Goal: Transaction & Acquisition: Purchase product/service

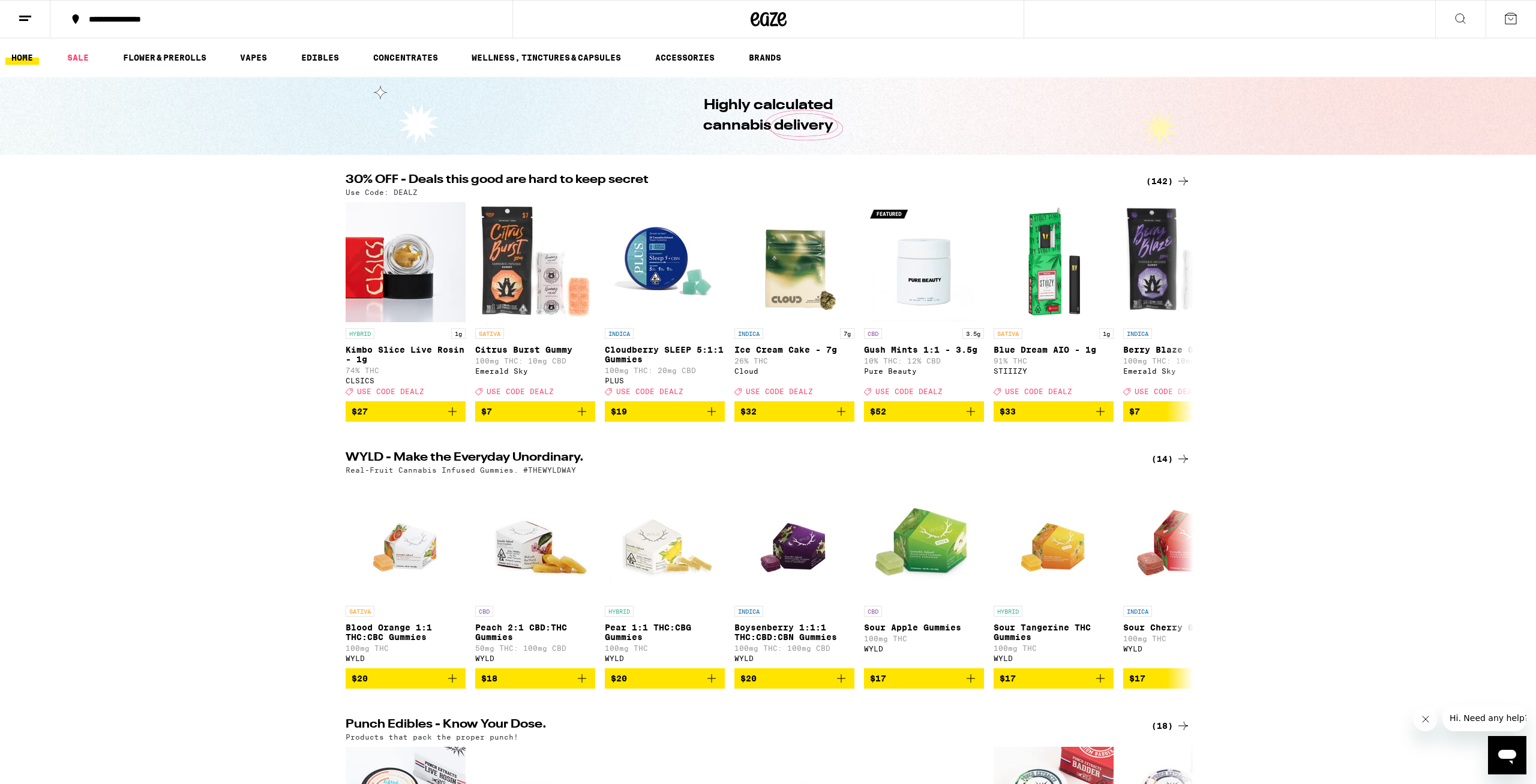
click at [25, 10] on button at bounding box center [25, 19] width 50 height 38
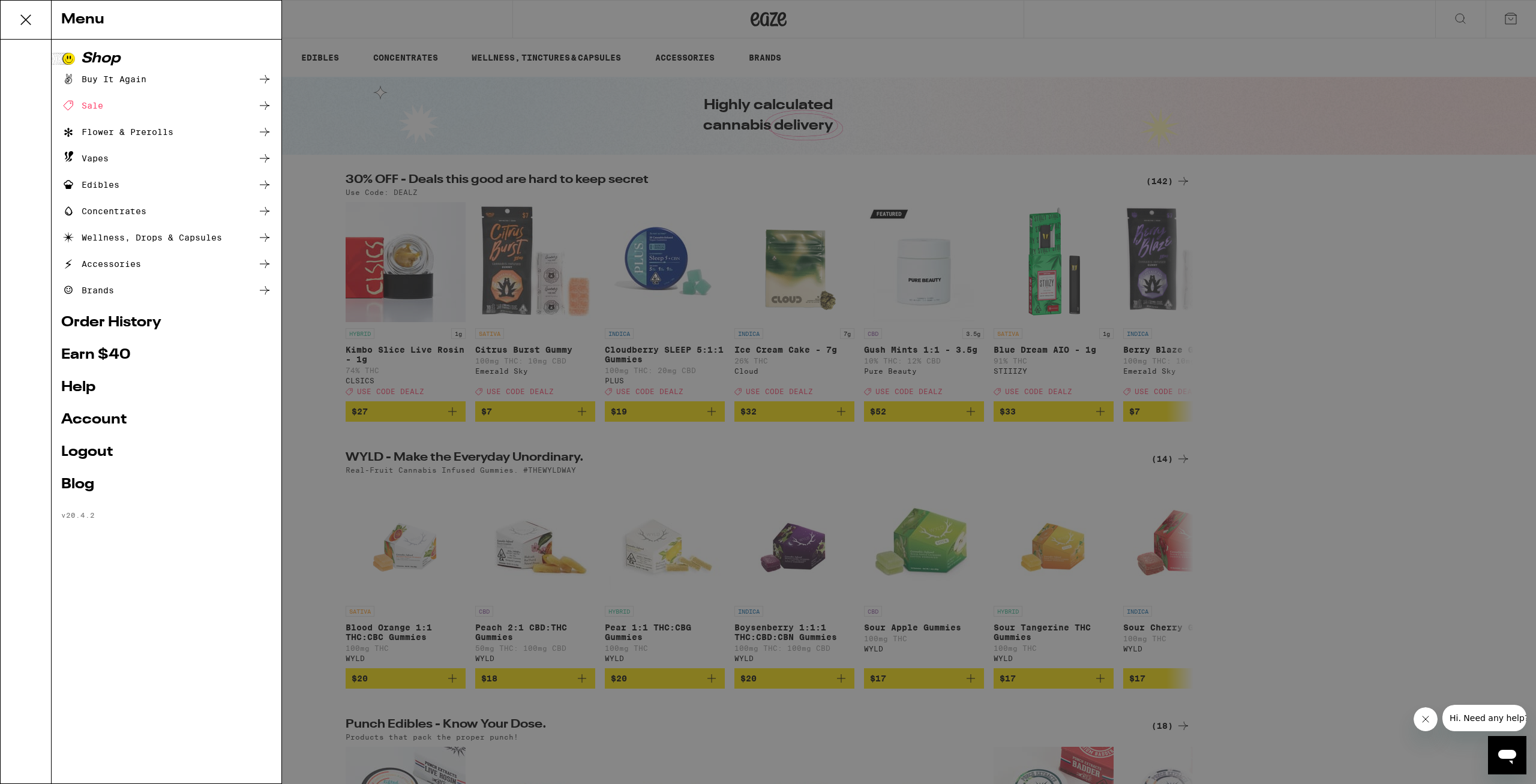
click at [112, 422] on link "Account" at bounding box center [167, 419] width 211 height 14
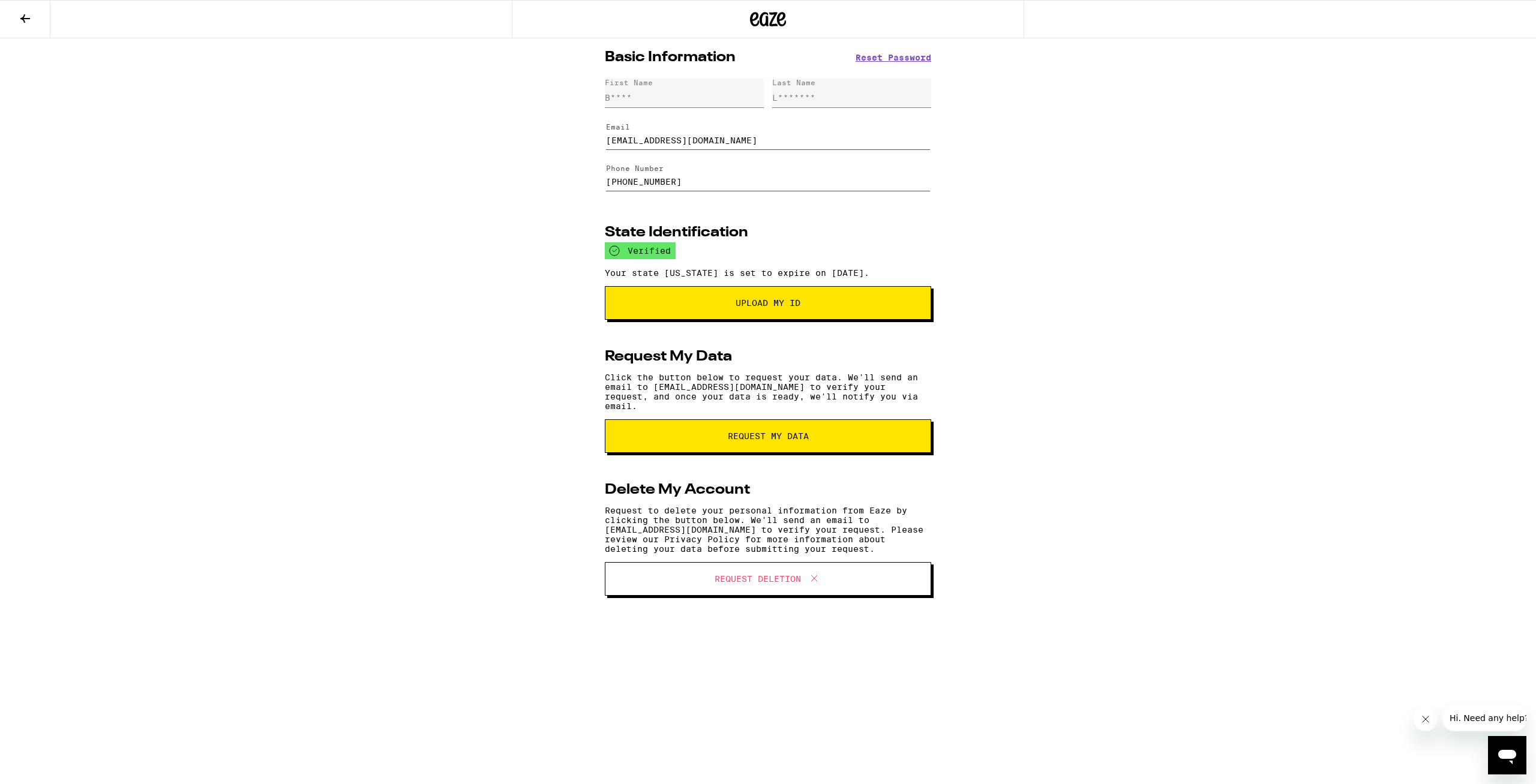
click at [24, 9] on button at bounding box center [25, 19] width 50 height 38
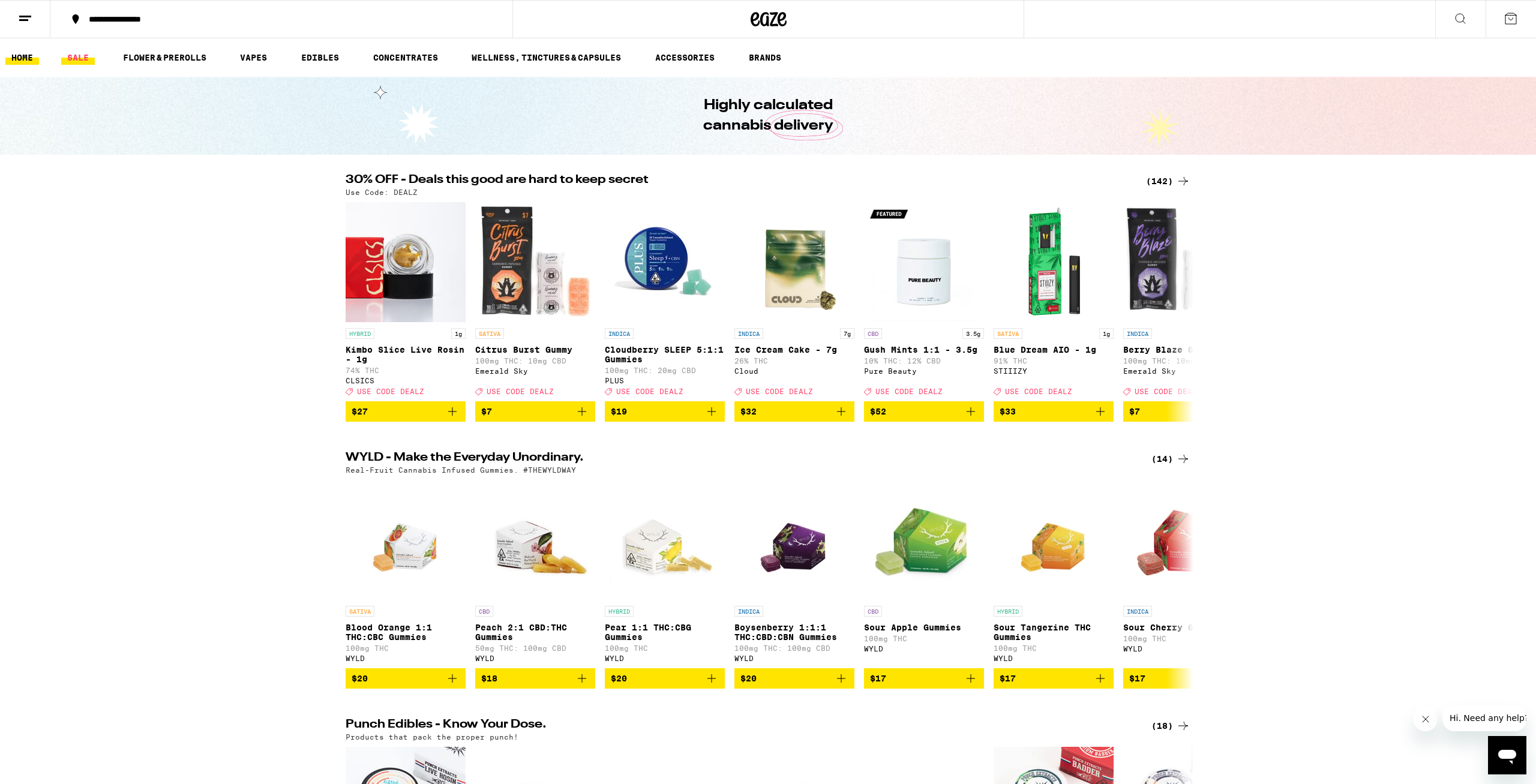
click at [78, 53] on link "SALE" at bounding box center [78, 57] width 33 height 14
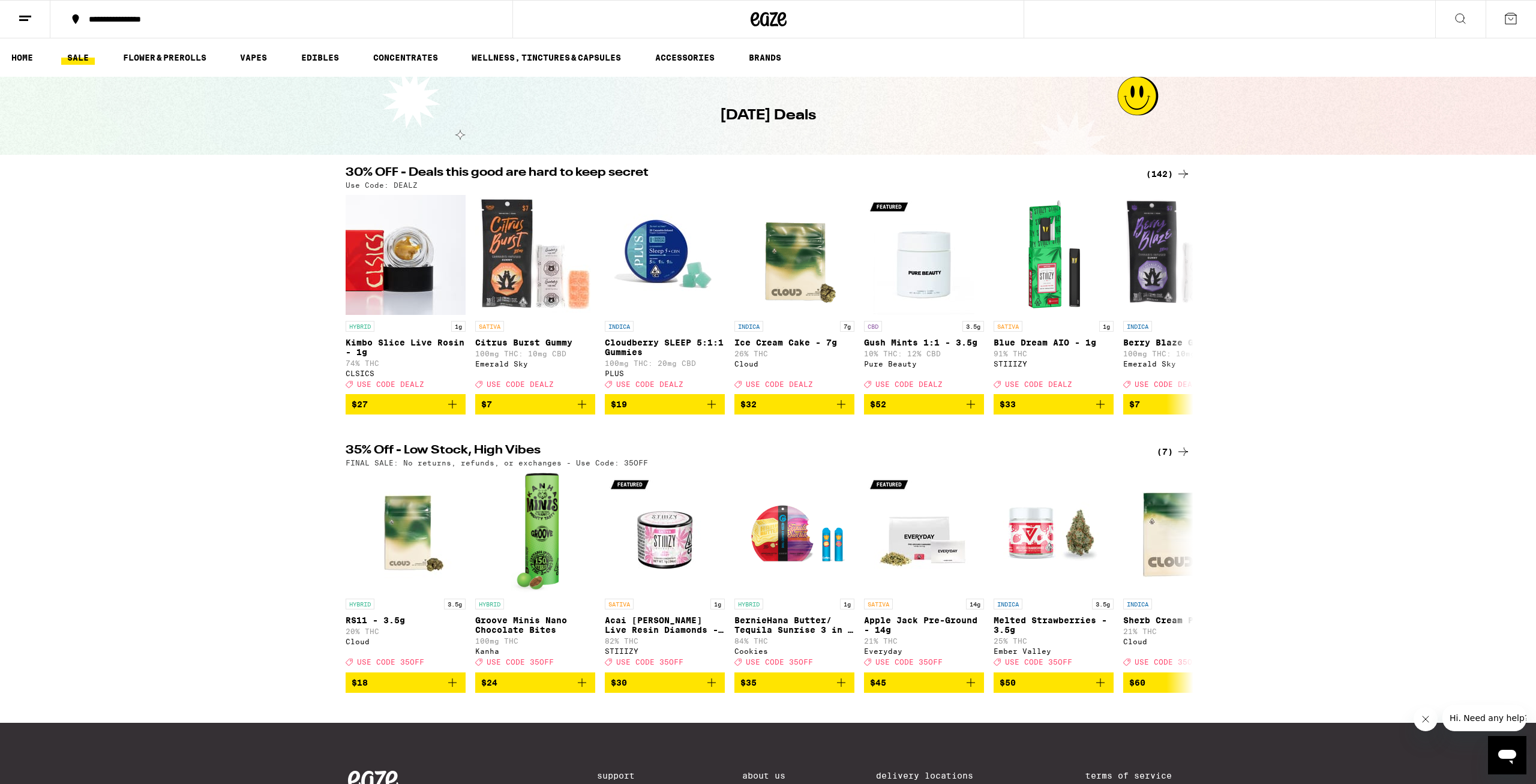
click at [1176, 175] on icon at bounding box center [1182, 173] width 14 height 14
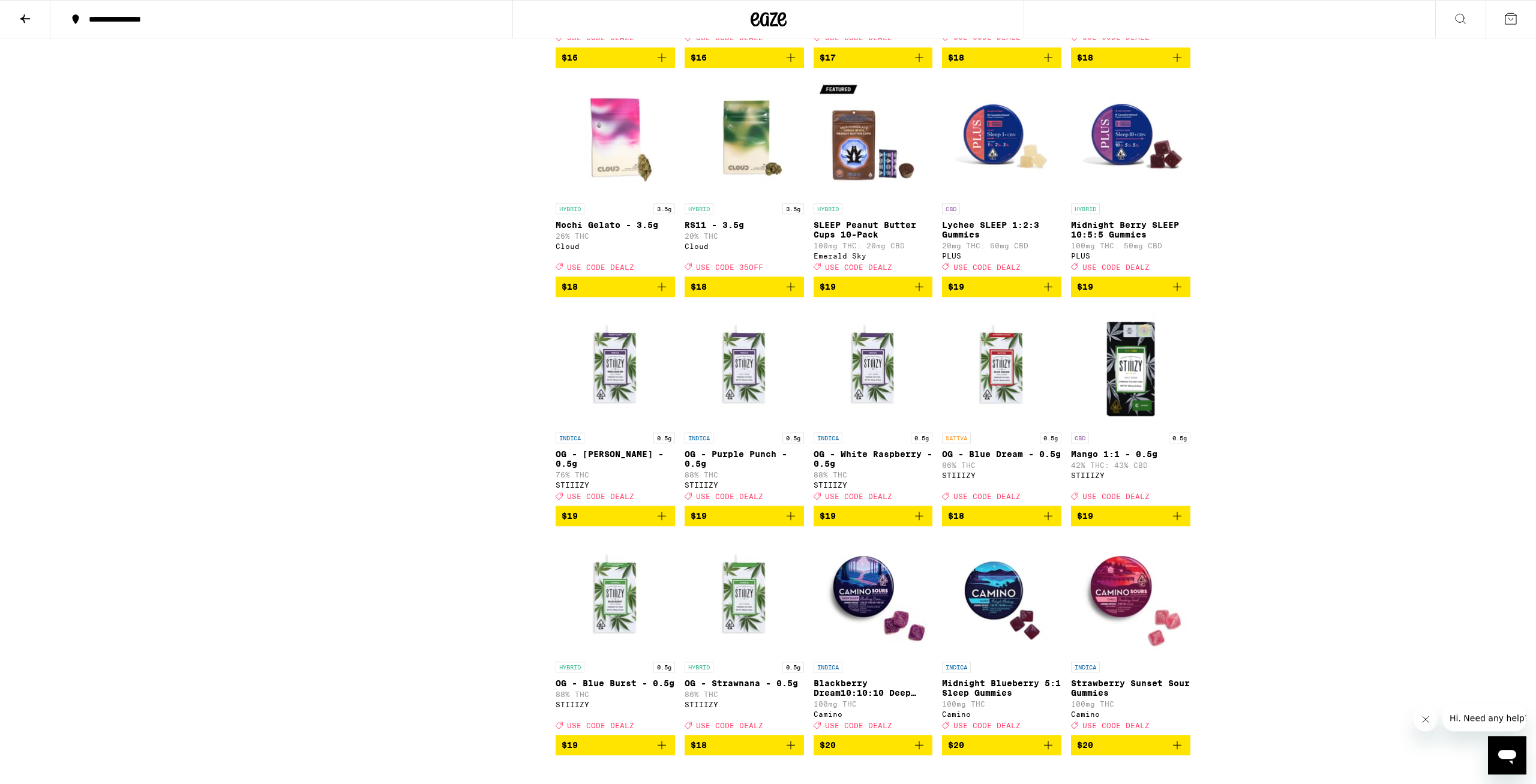
scroll to position [1622, 0]
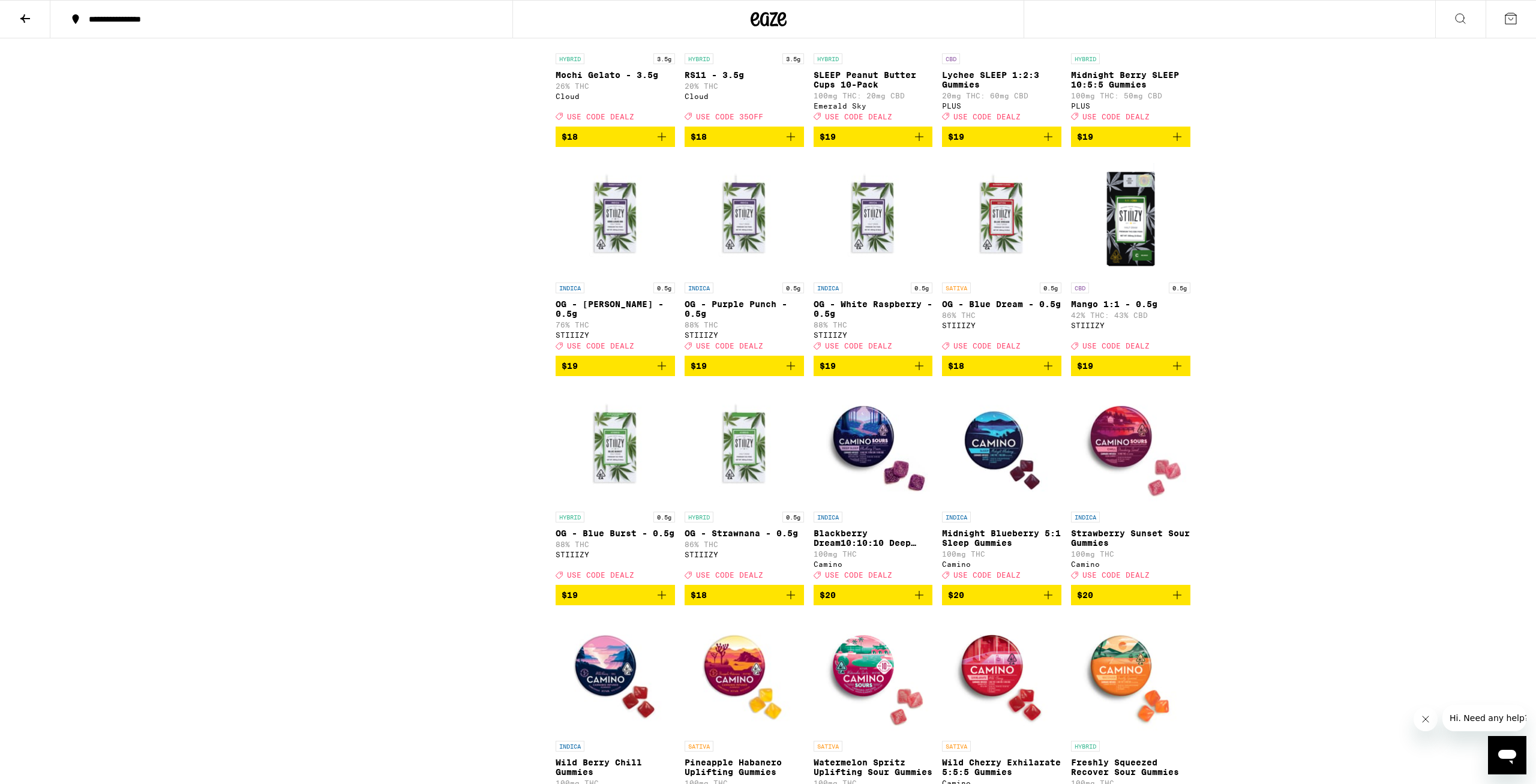
click at [1153, 277] on img "Open page for Mango 1:1 - 0.5g from STIIIZY" at bounding box center [1130, 217] width 120 height 120
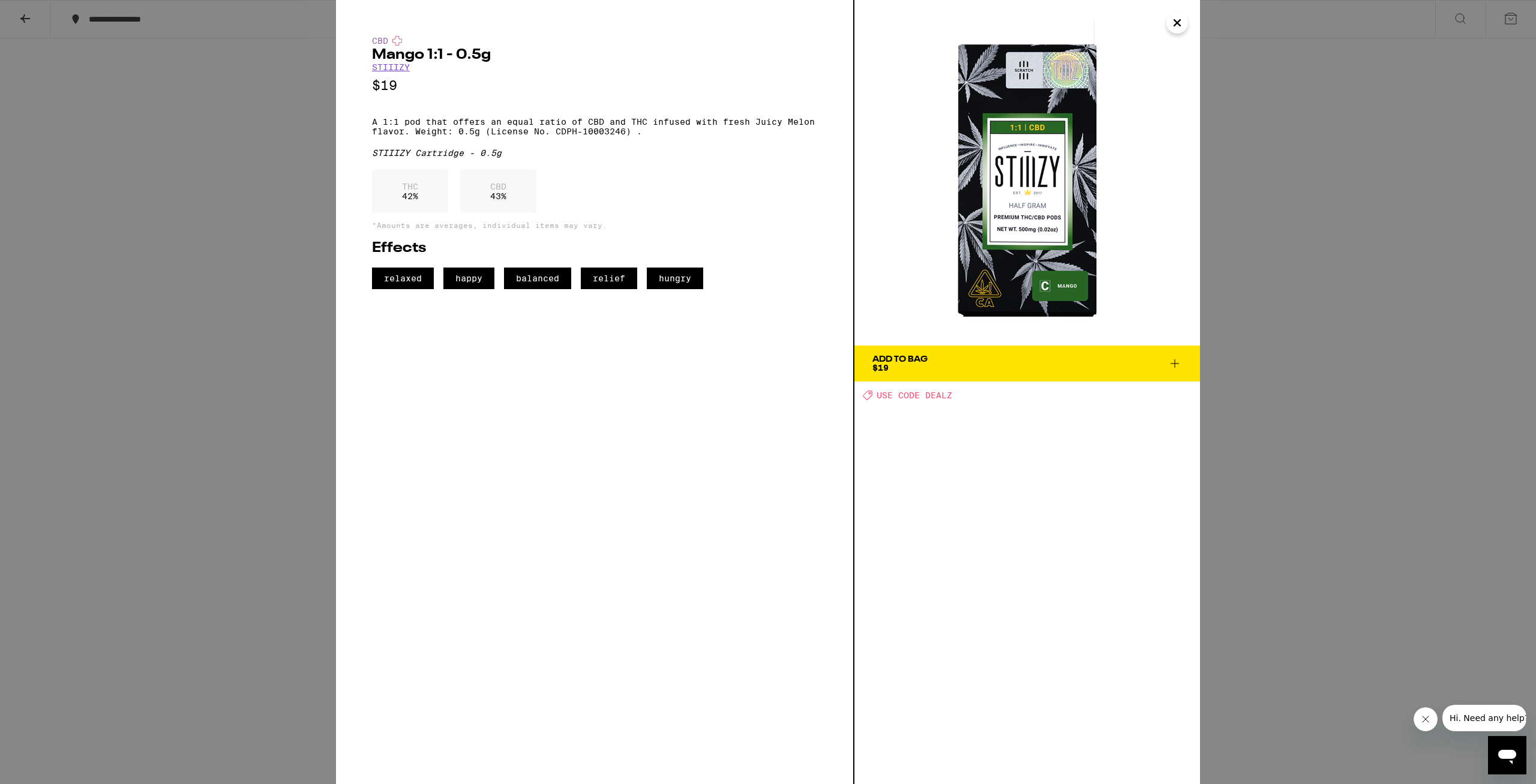
click at [1184, 26] on icon "Close" at bounding box center [1177, 22] width 14 height 18
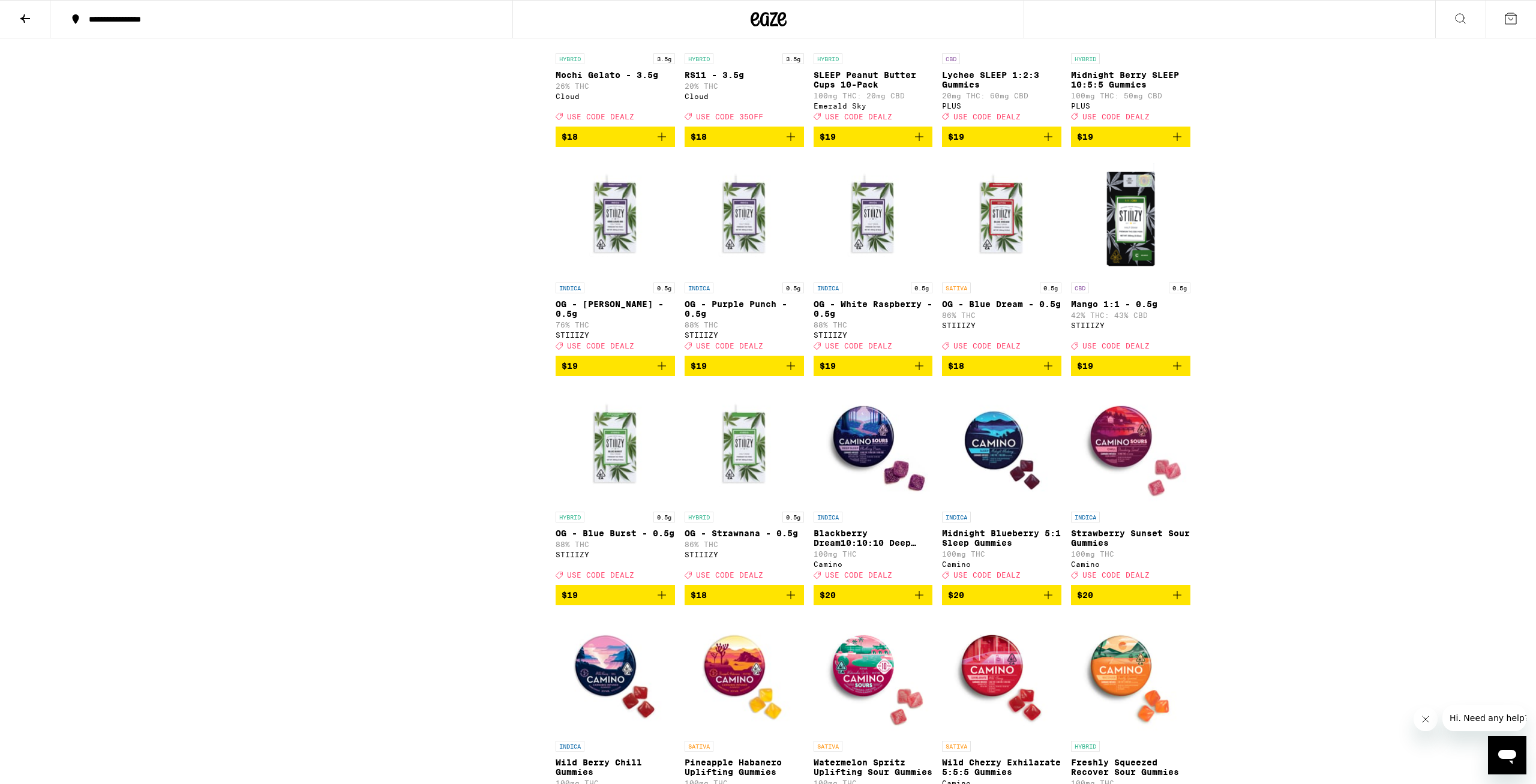
click at [1143, 373] on span "$19" at bounding box center [1130, 365] width 107 height 14
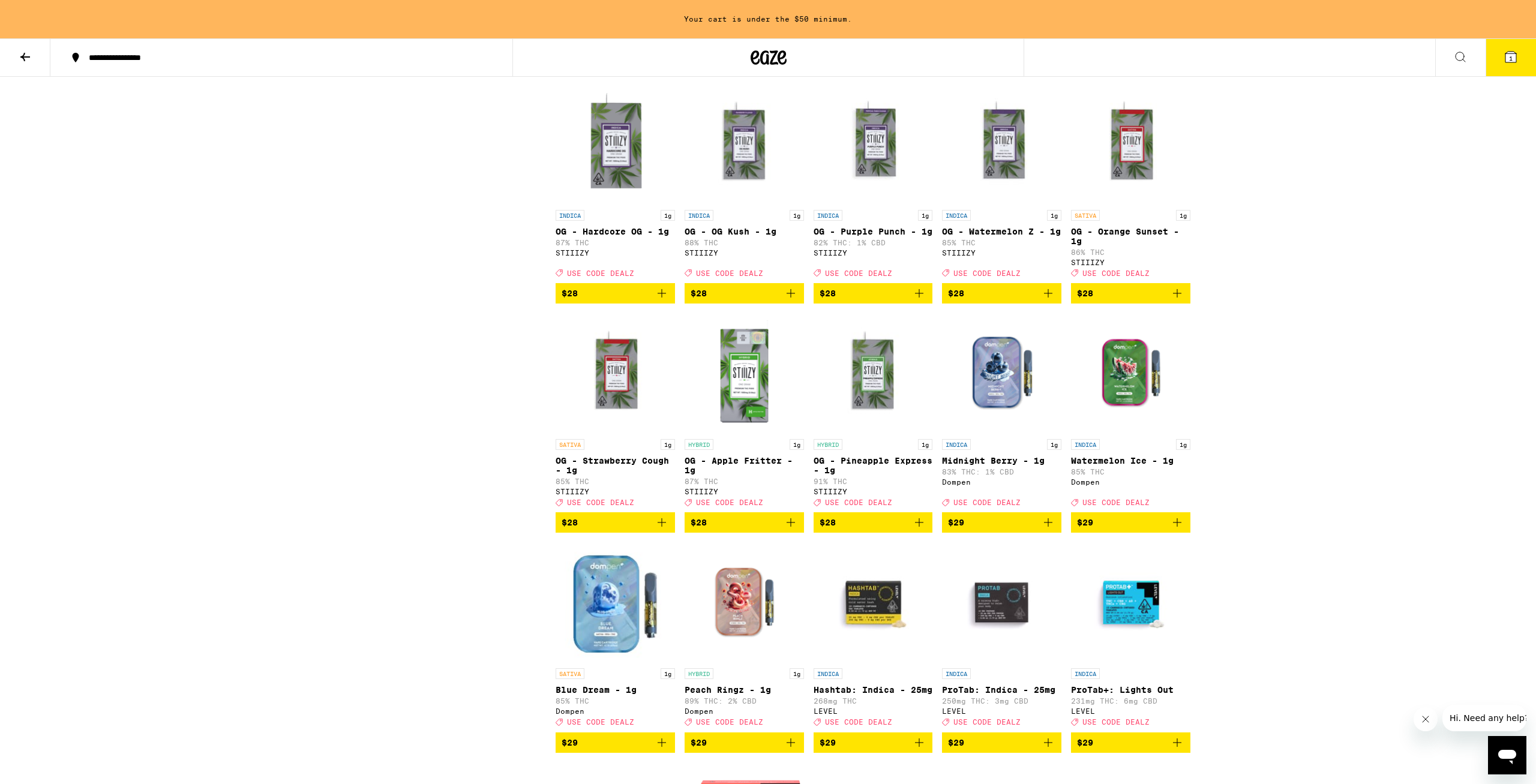
scroll to position [3407, 0]
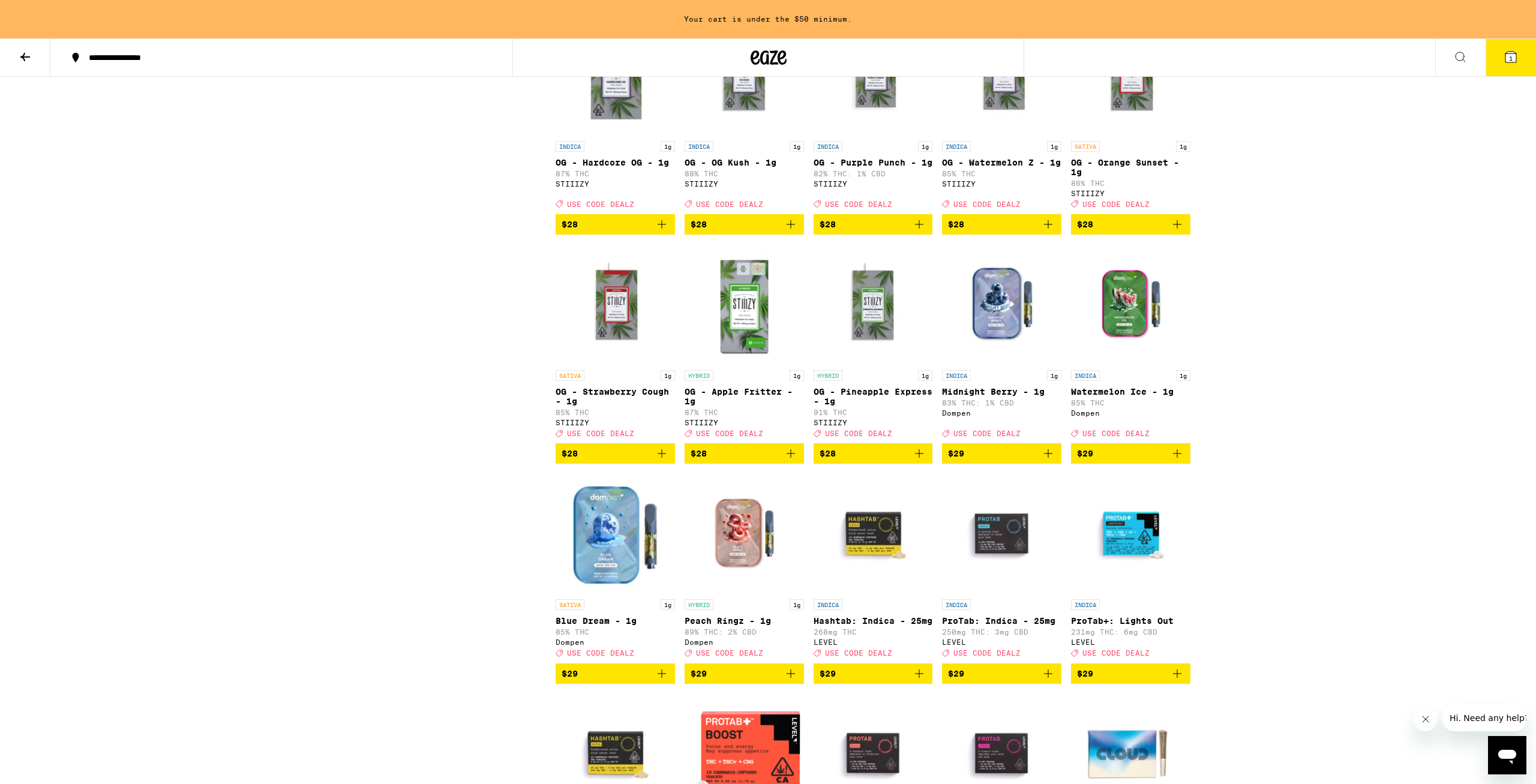
click at [660, 461] on icon "Add to bag" at bounding box center [661, 453] width 14 height 14
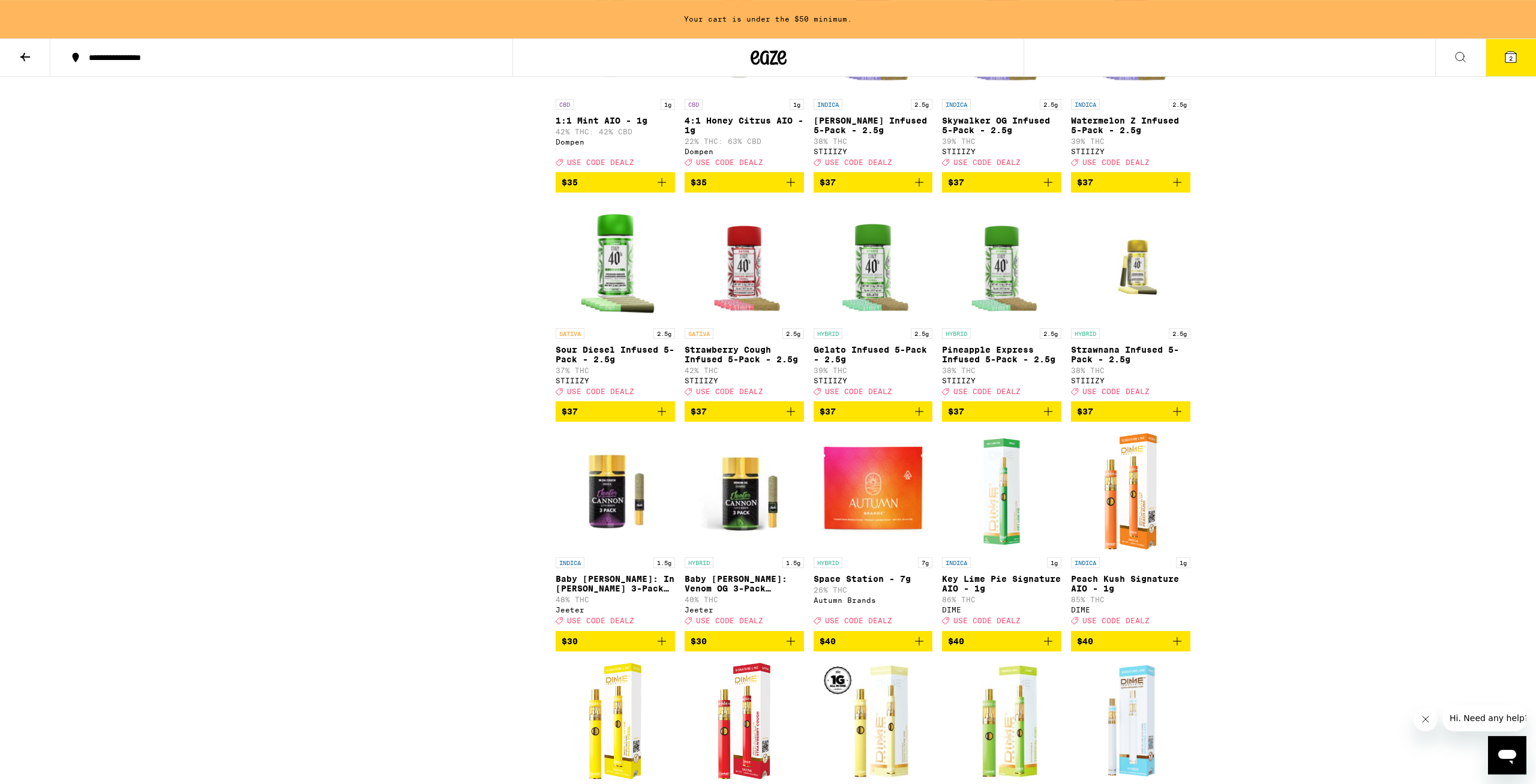
scroll to position [5279, 0]
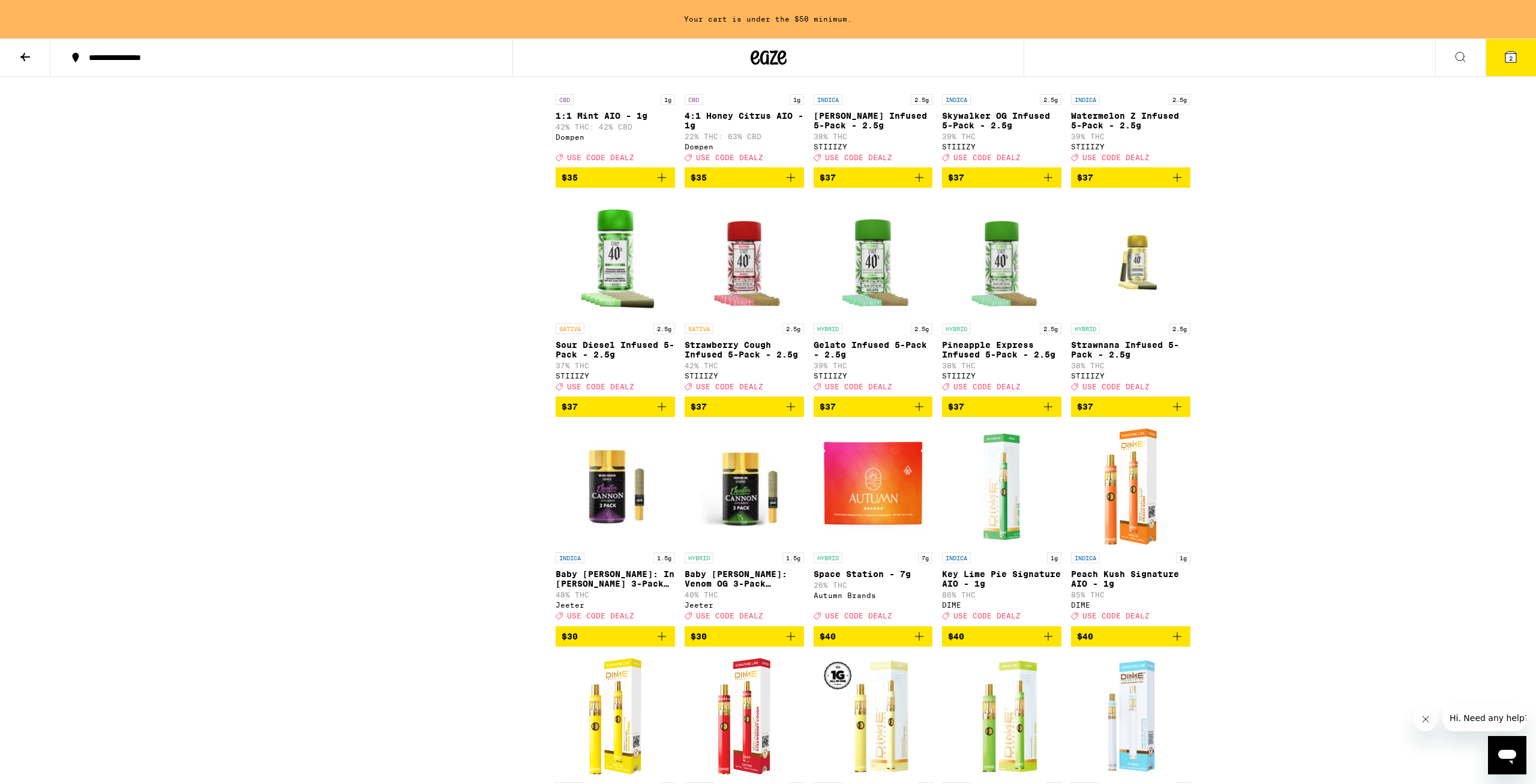
click at [1046, 185] on icon "Add to bag" at bounding box center [1048, 177] width 14 height 14
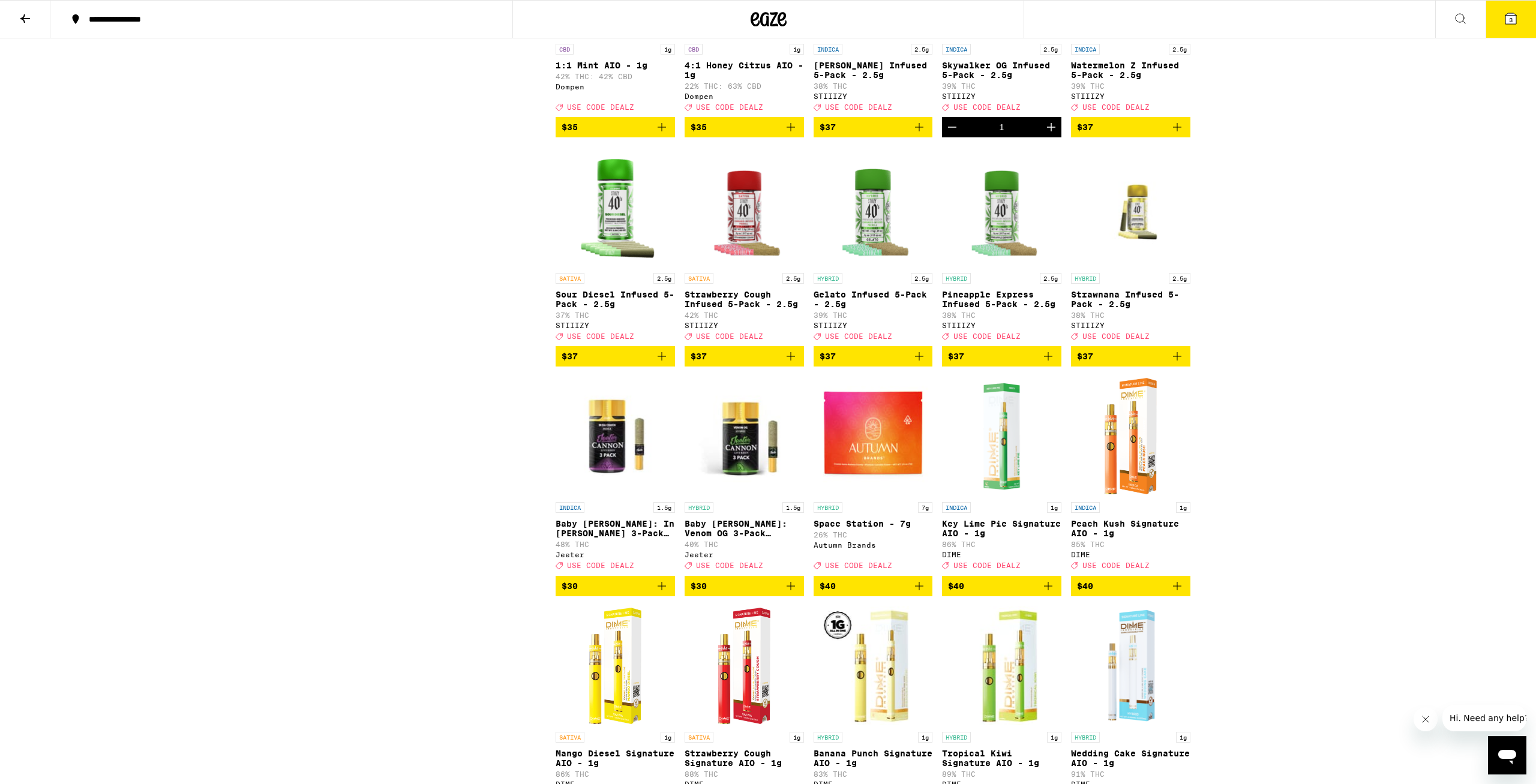
scroll to position [5490, 0]
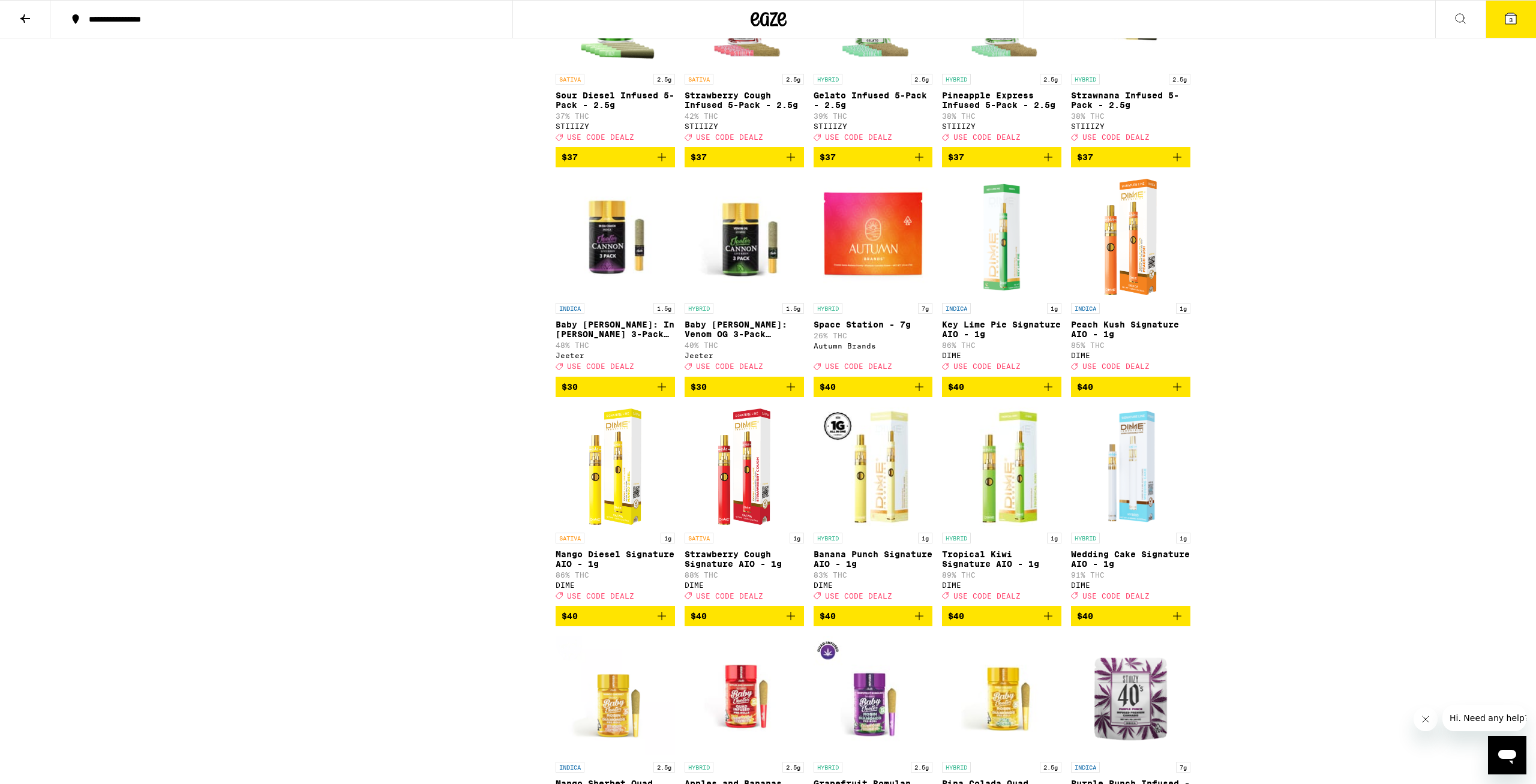
click at [988, 68] on img "Open page for Pineapple Express Infused 5-Pack - 2.5g from STIIIZY" at bounding box center [1001, 8] width 120 height 120
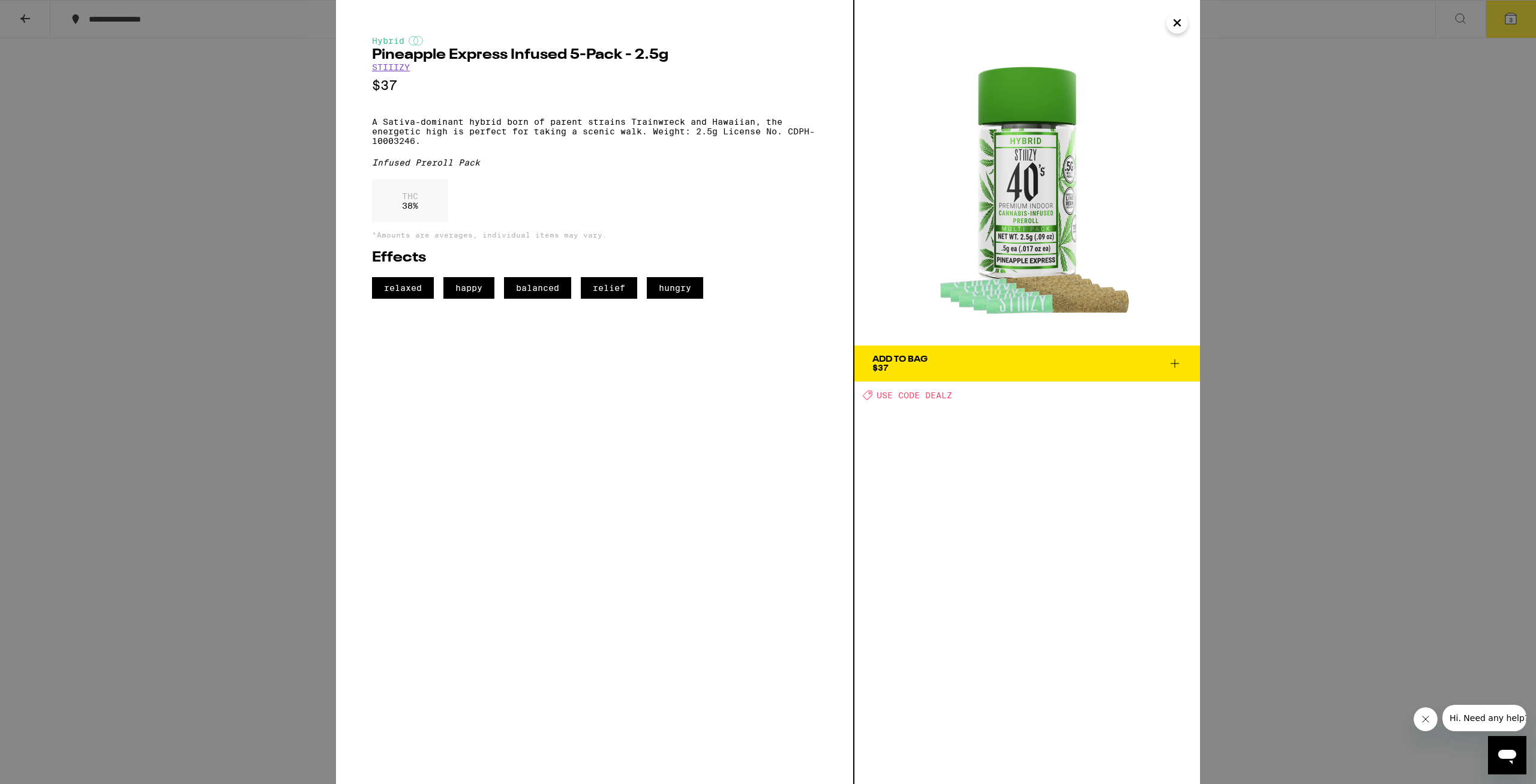
click at [1176, 26] on icon "Close" at bounding box center [1177, 23] width 6 height 6
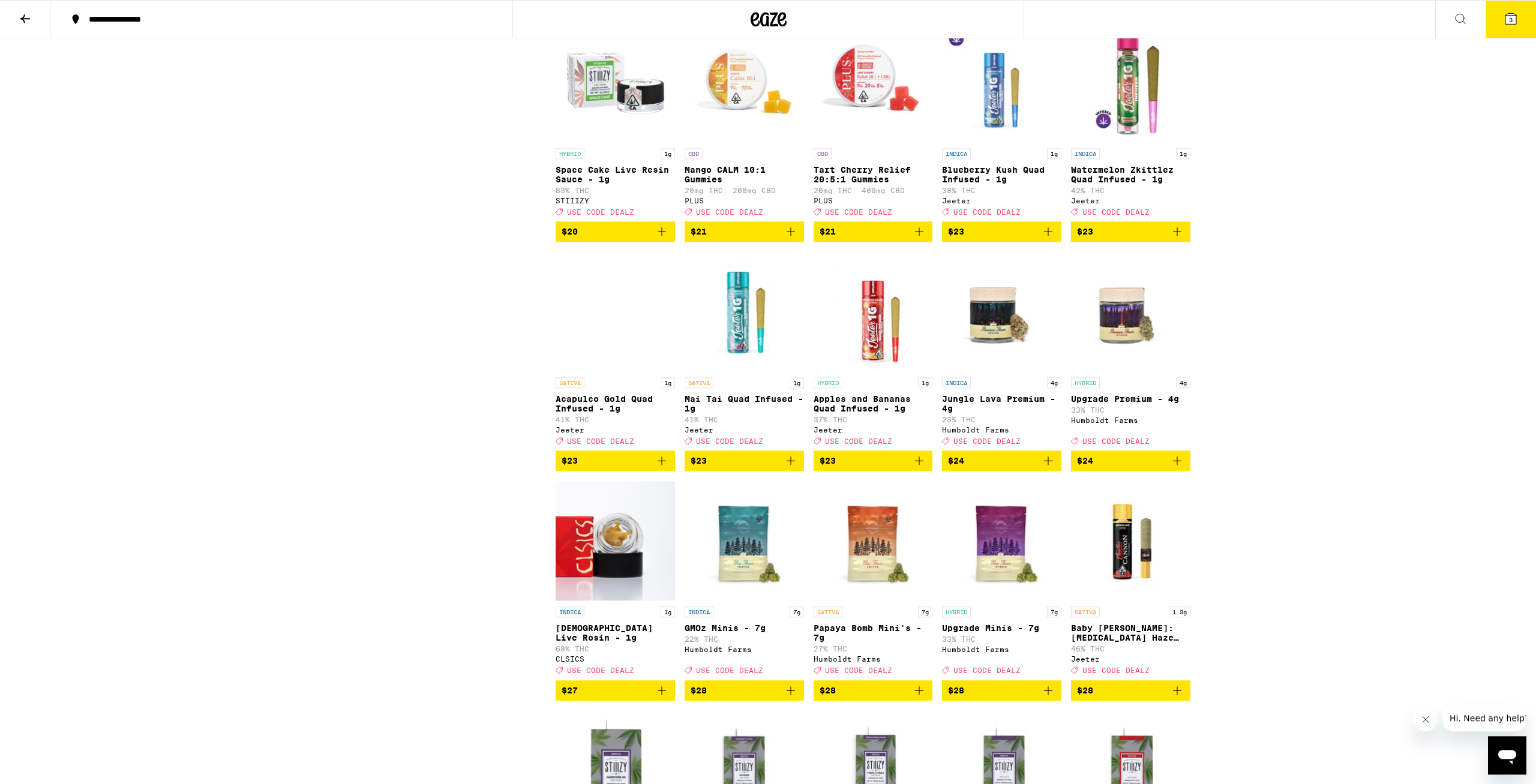
scroll to position [2683, 0]
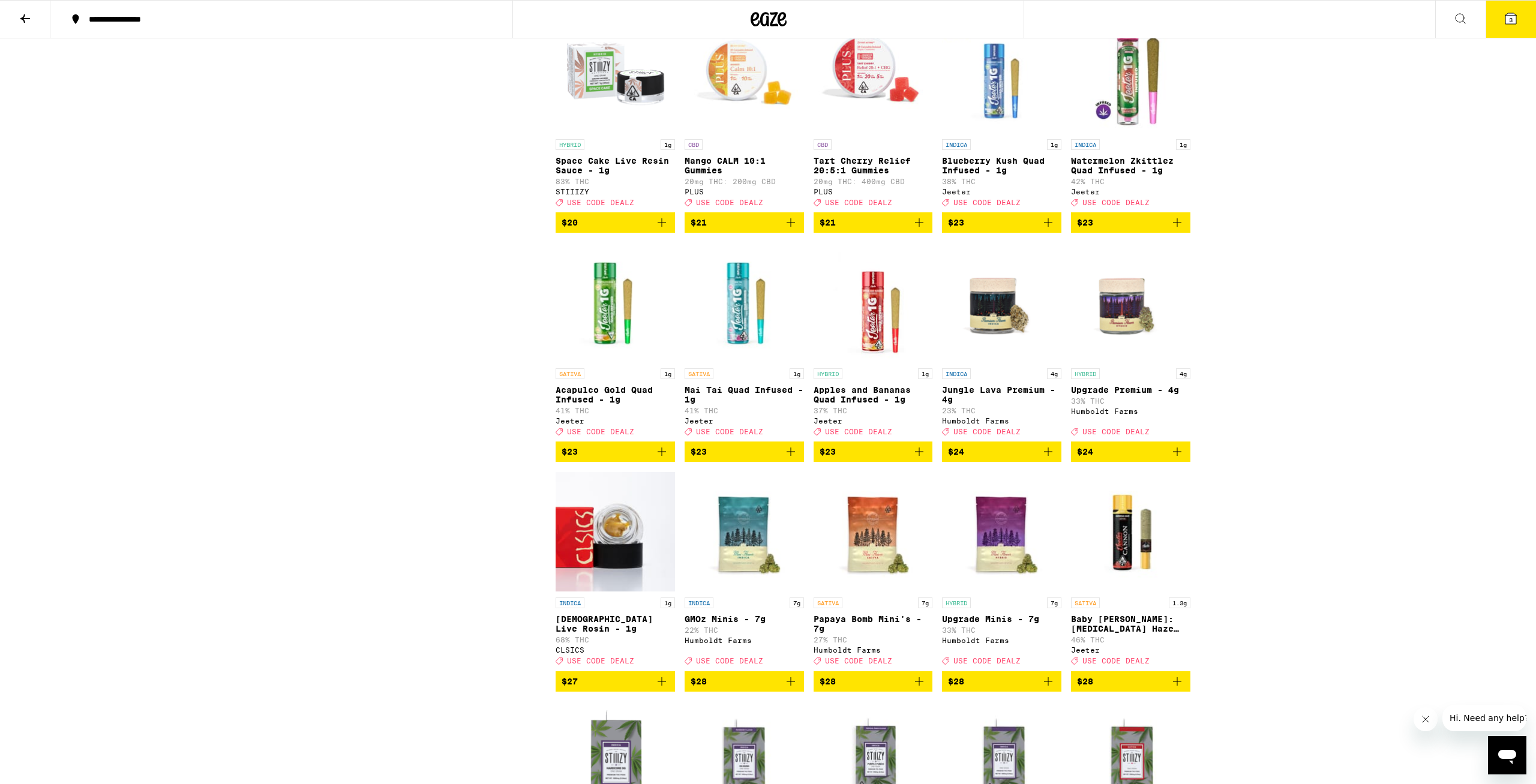
click at [984, 362] on img "Open page for Jungle Lava Premium - 4g from Humboldt Farms" at bounding box center [1001, 302] width 120 height 120
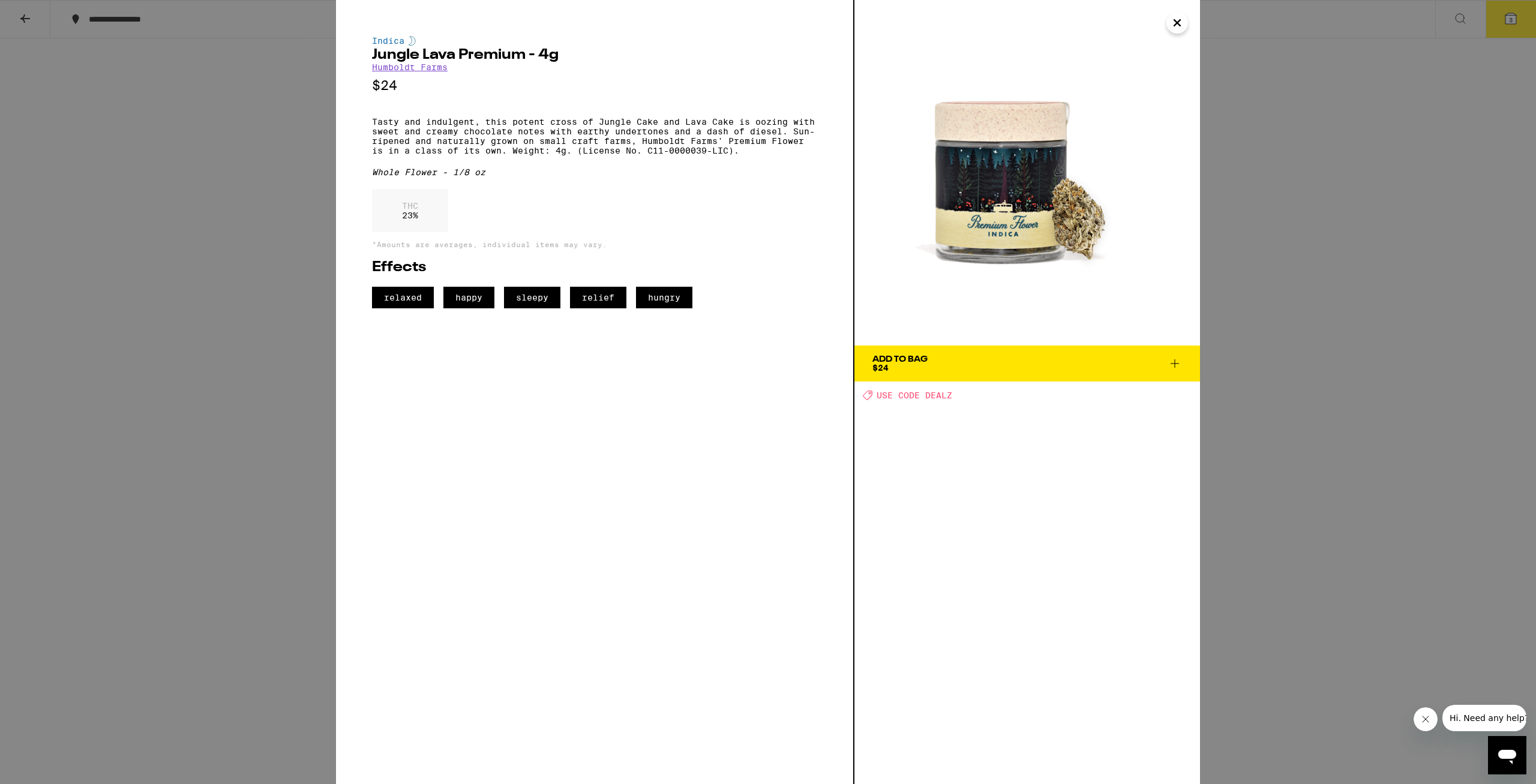
click at [912, 367] on div "Add To Bag $24" at bounding box center [899, 363] width 55 height 17
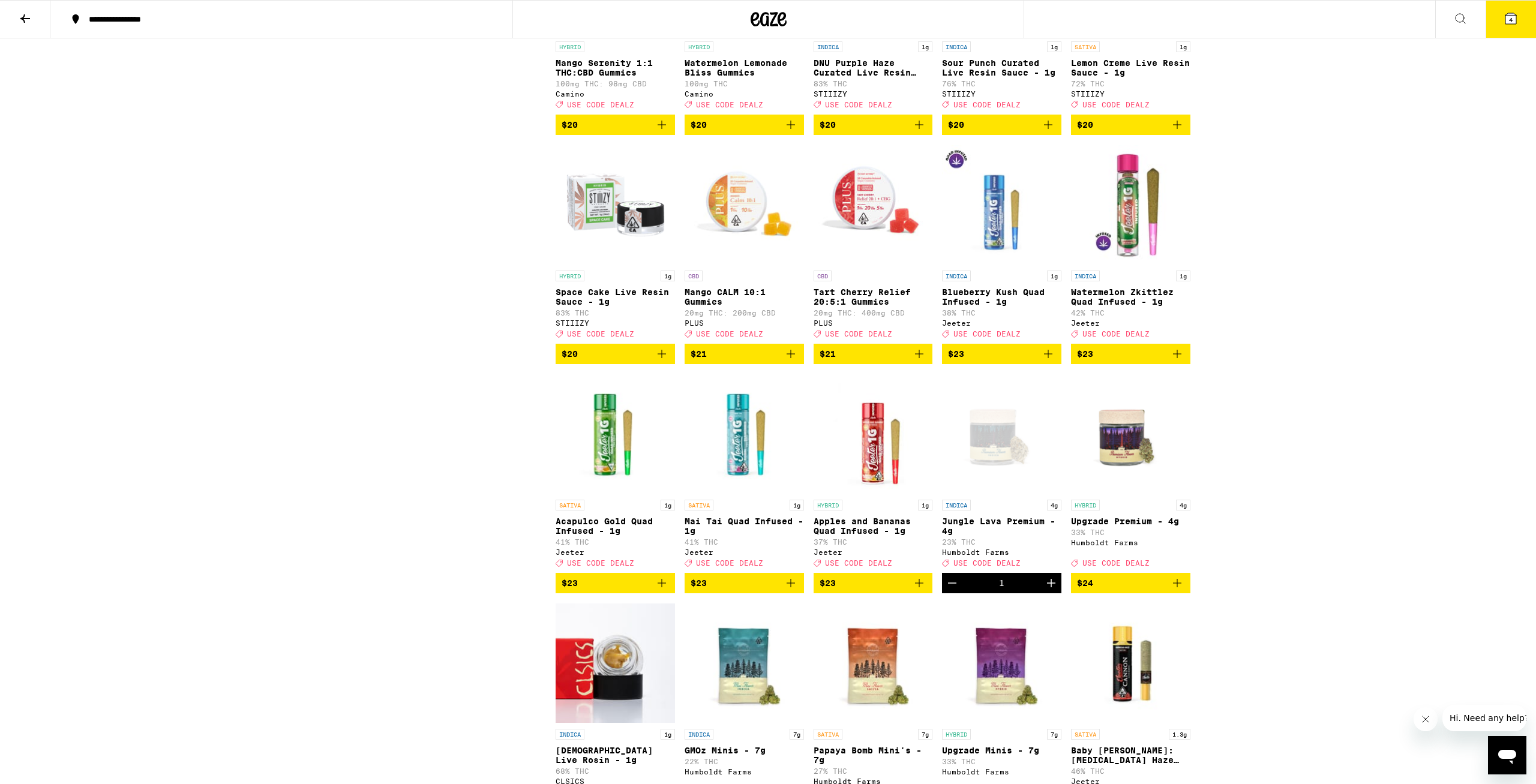
scroll to position [2495, 0]
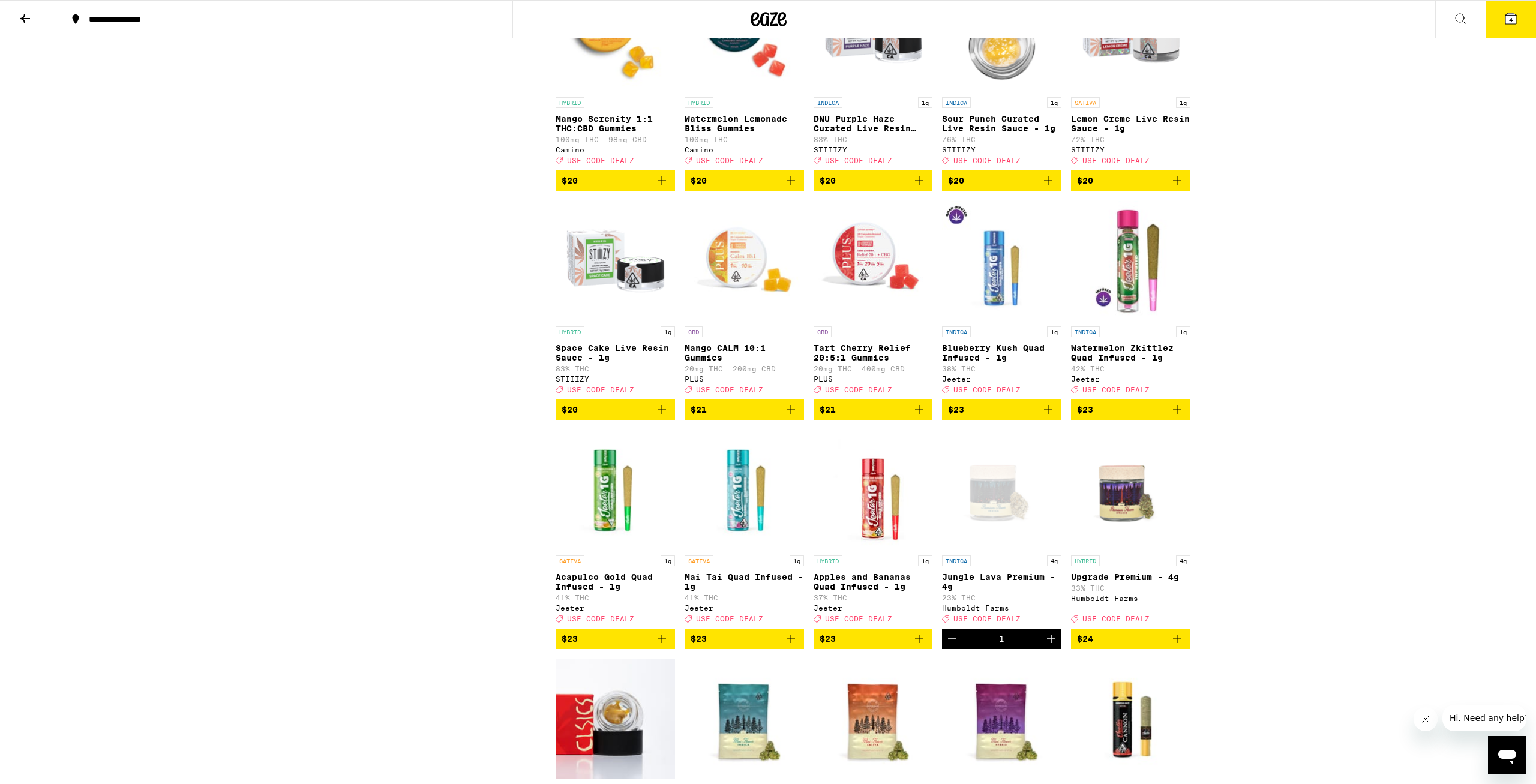
click at [1503, 10] on button "4" at bounding box center [1510, 19] width 50 height 37
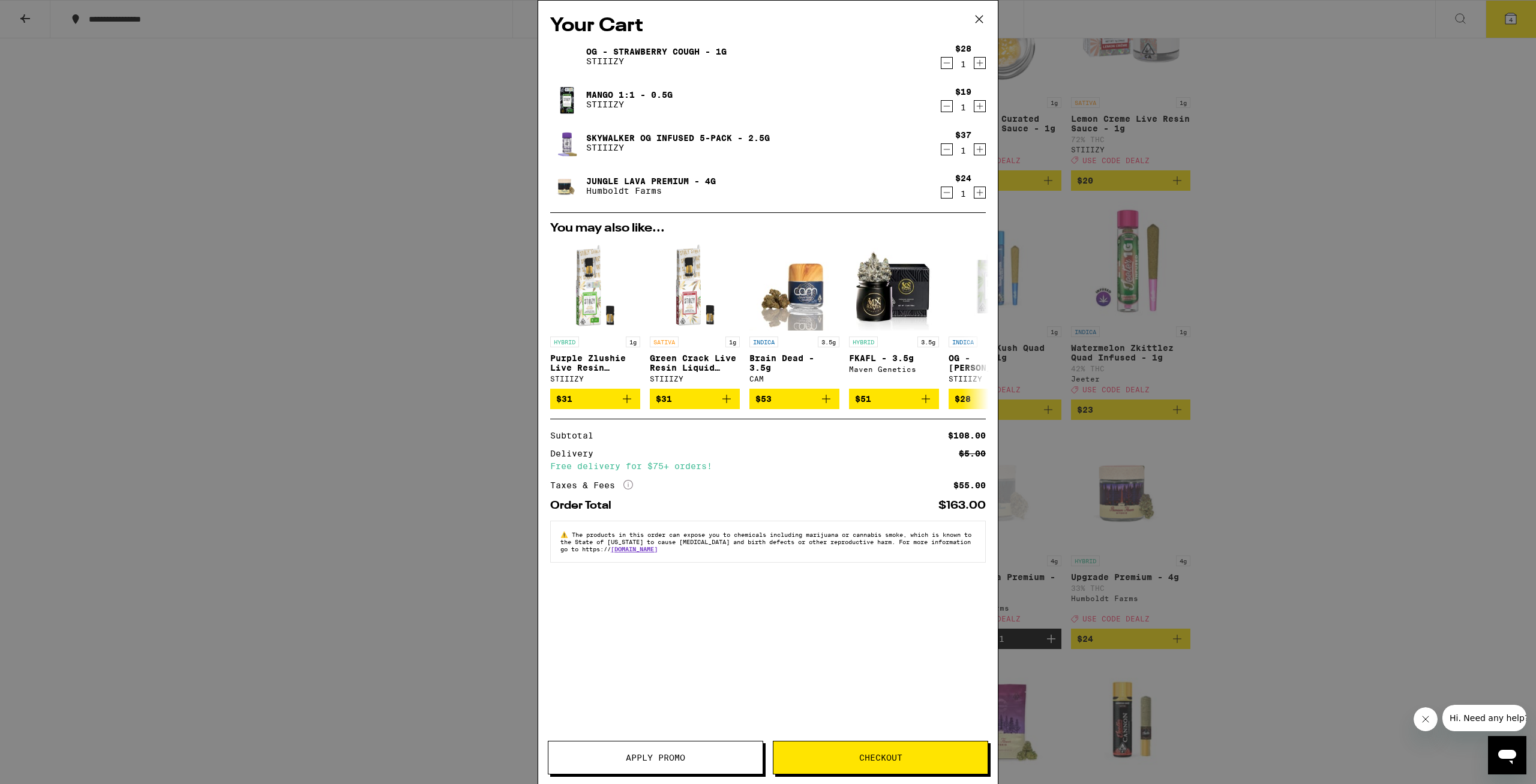
click at [981, 19] on icon at bounding box center [979, 19] width 18 height 18
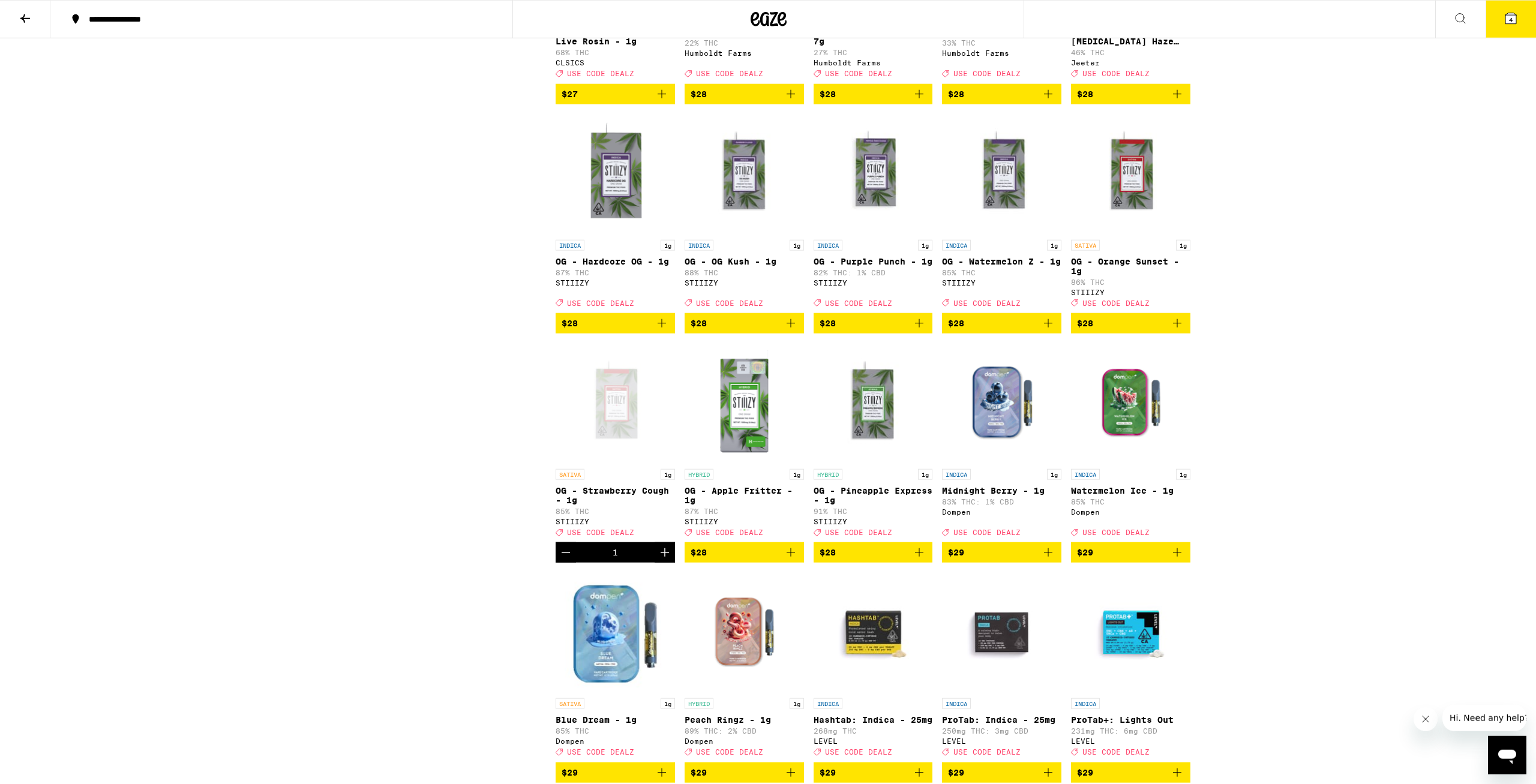
scroll to position [3244, 0]
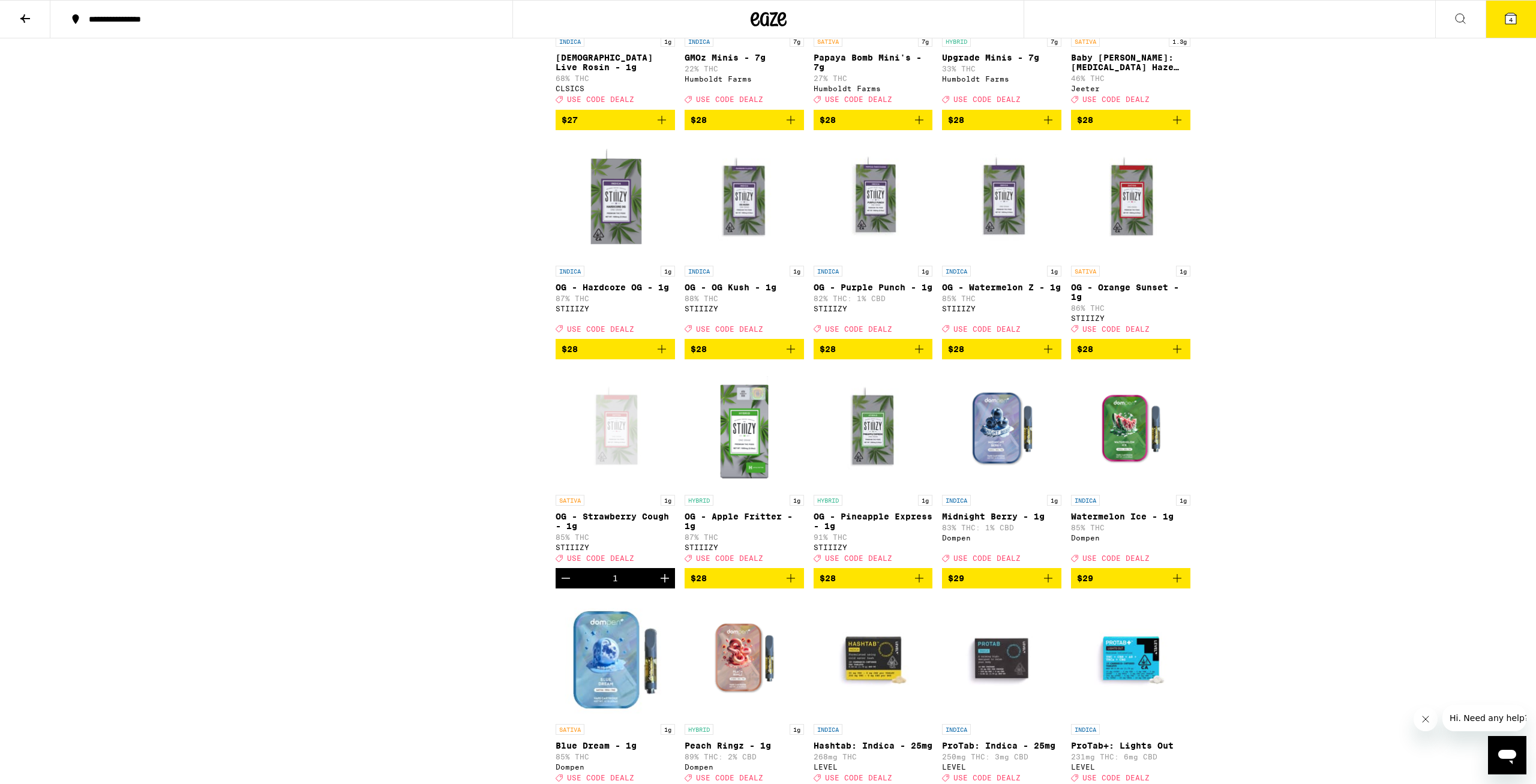
click at [796, 356] on icon "Add to bag" at bounding box center [790, 349] width 14 height 14
click at [1509, 28] on button "5" at bounding box center [1510, 19] width 50 height 37
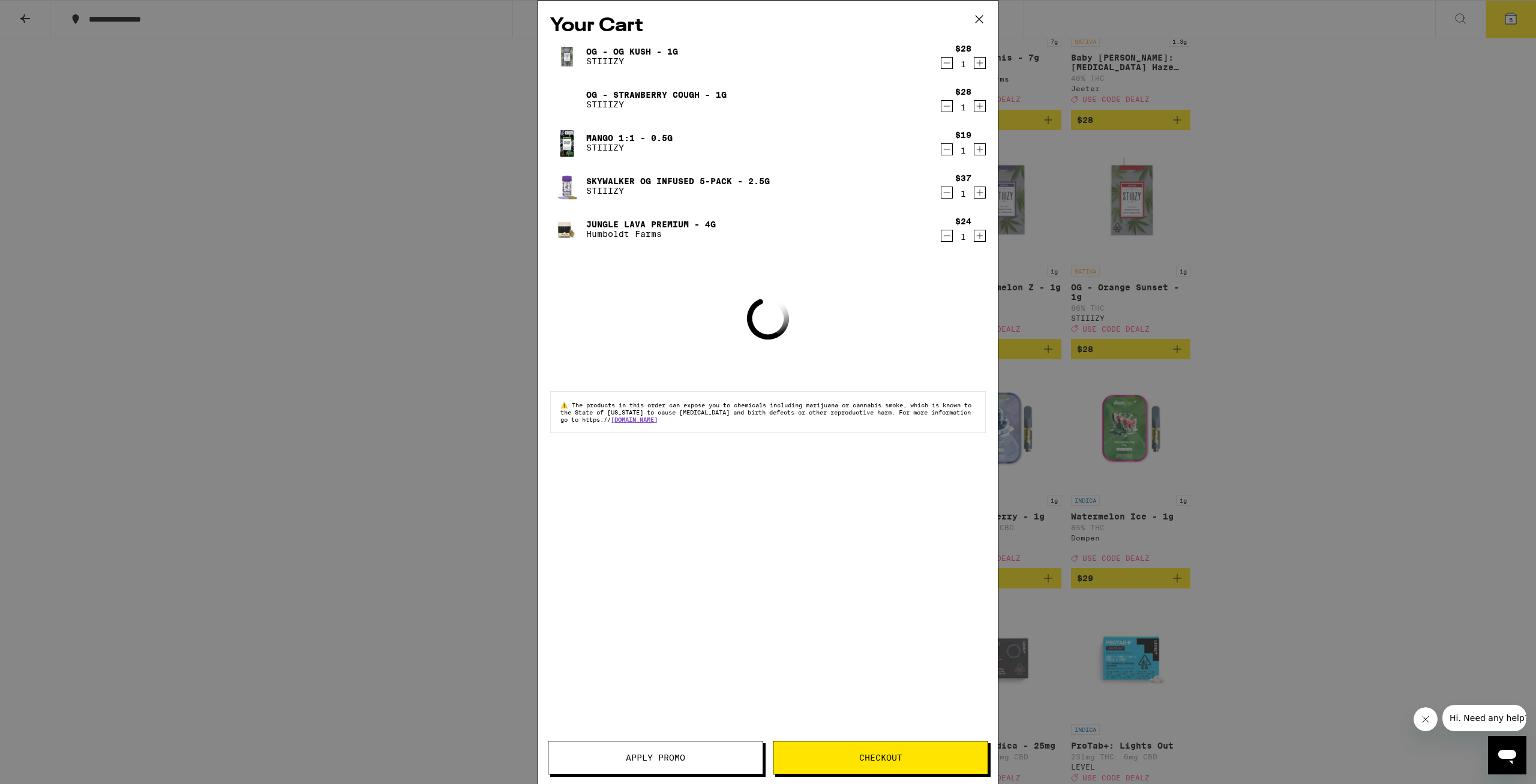
click at [658, 756] on span "Apply Promo" at bounding box center [655, 758] width 59 height 9
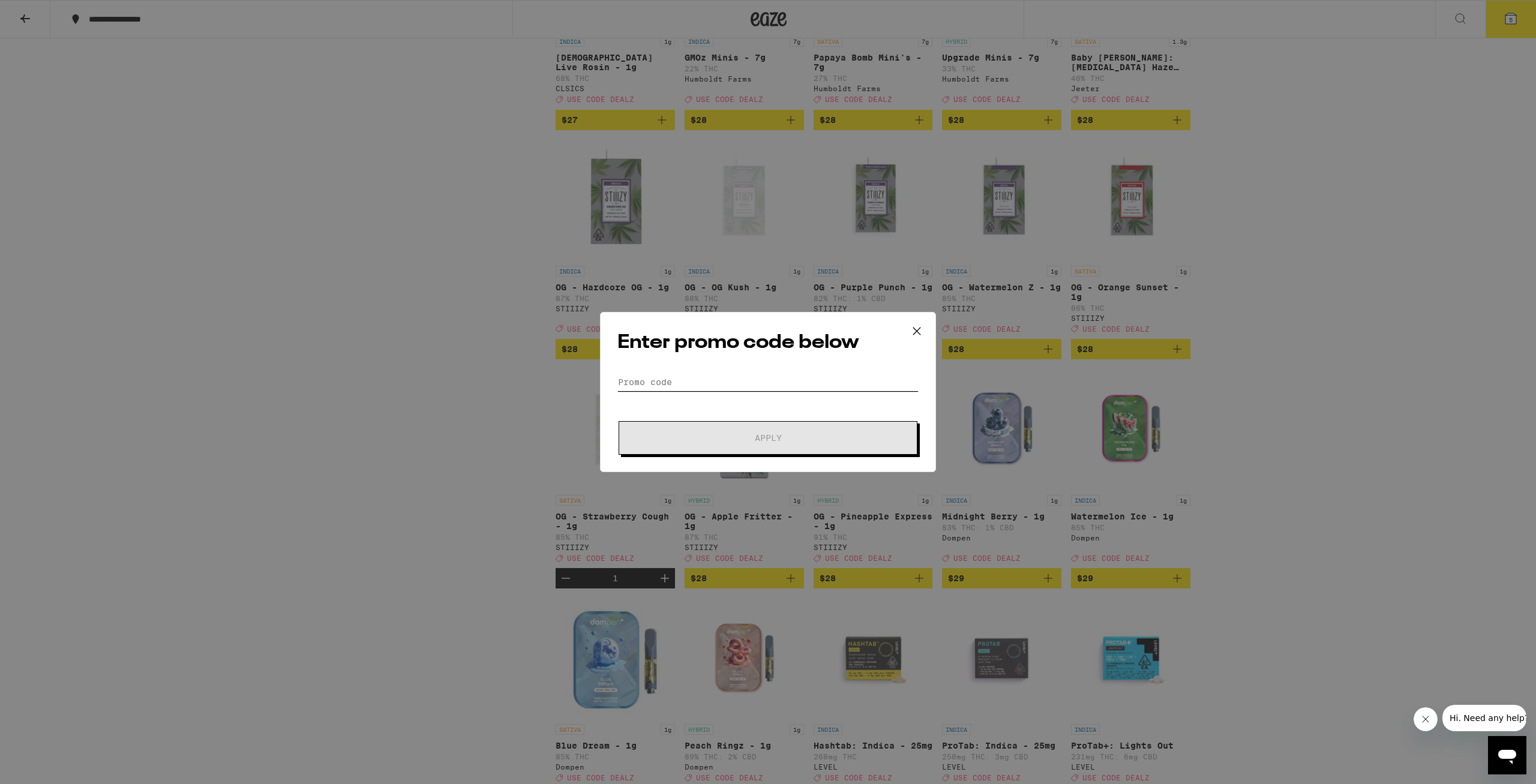
click at [699, 377] on input "Promo Code" at bounding box center [768, 381] width 301 height 18
type input "DEALZ"
click at [721, 433] on button "Apply" at bounding box center [768, 438] width 299 height 33
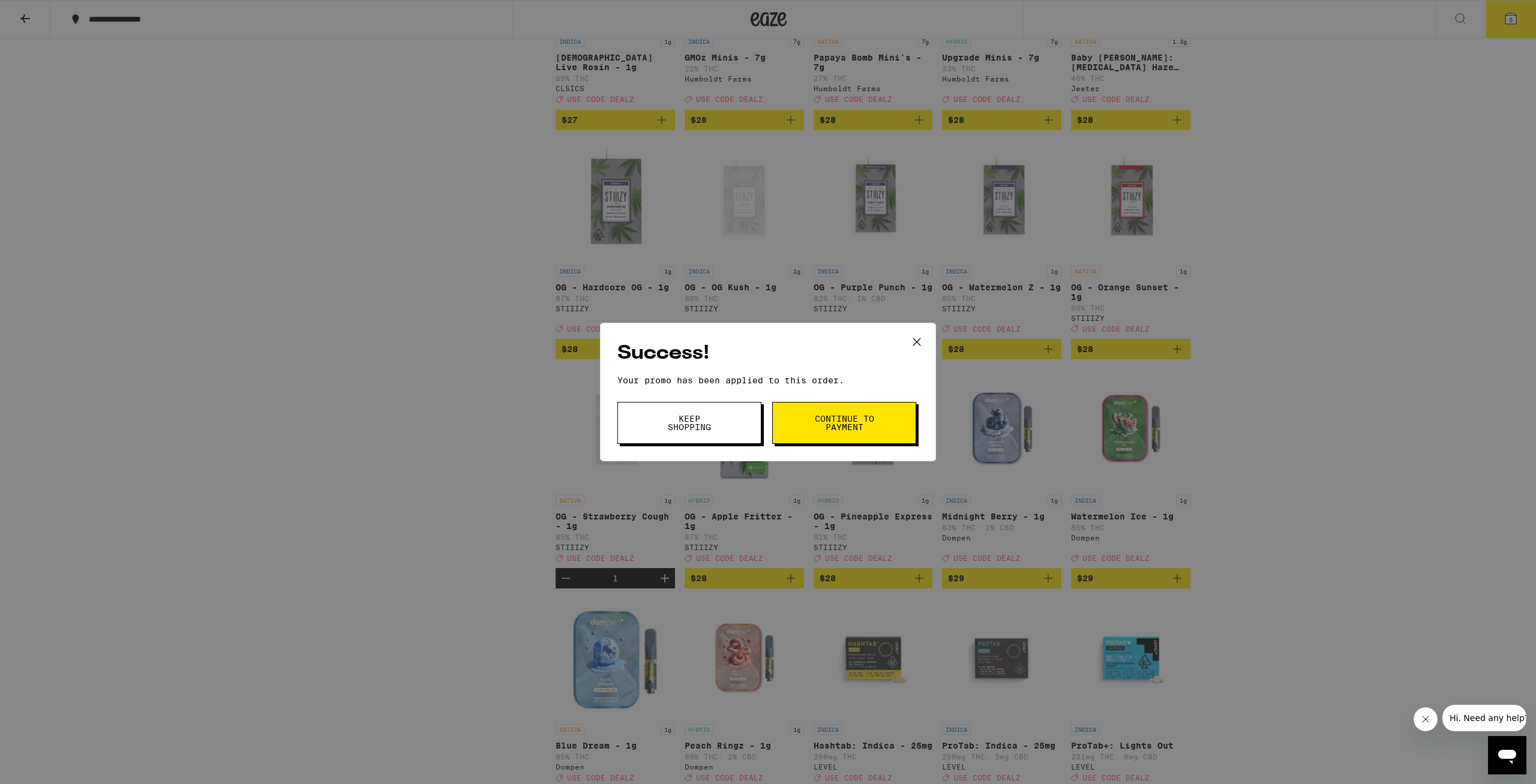
click at [809, 432] on button "Continue to payment" at bounding box center [844, 423] width 144 height 42
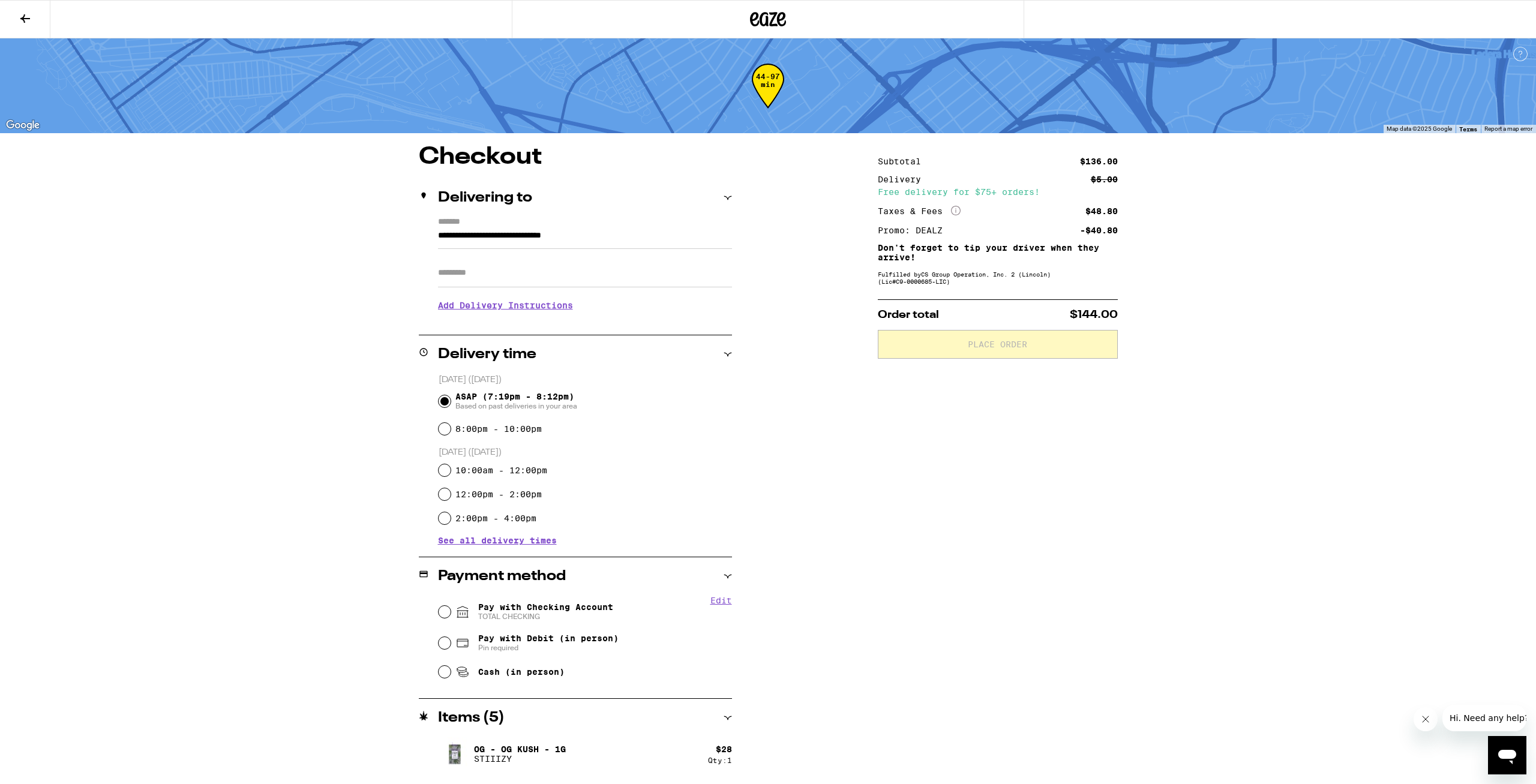
click at [585, 609] on span "Pay with Checking Account TOTAL CHECKING" at bounding box center [546, 611] width 135 height 19
click at [450, 609] on input "Pay with Checking Account TOTAL CHECKING" at bounding box center [444, 611] width 12 height 12
radio input "true"
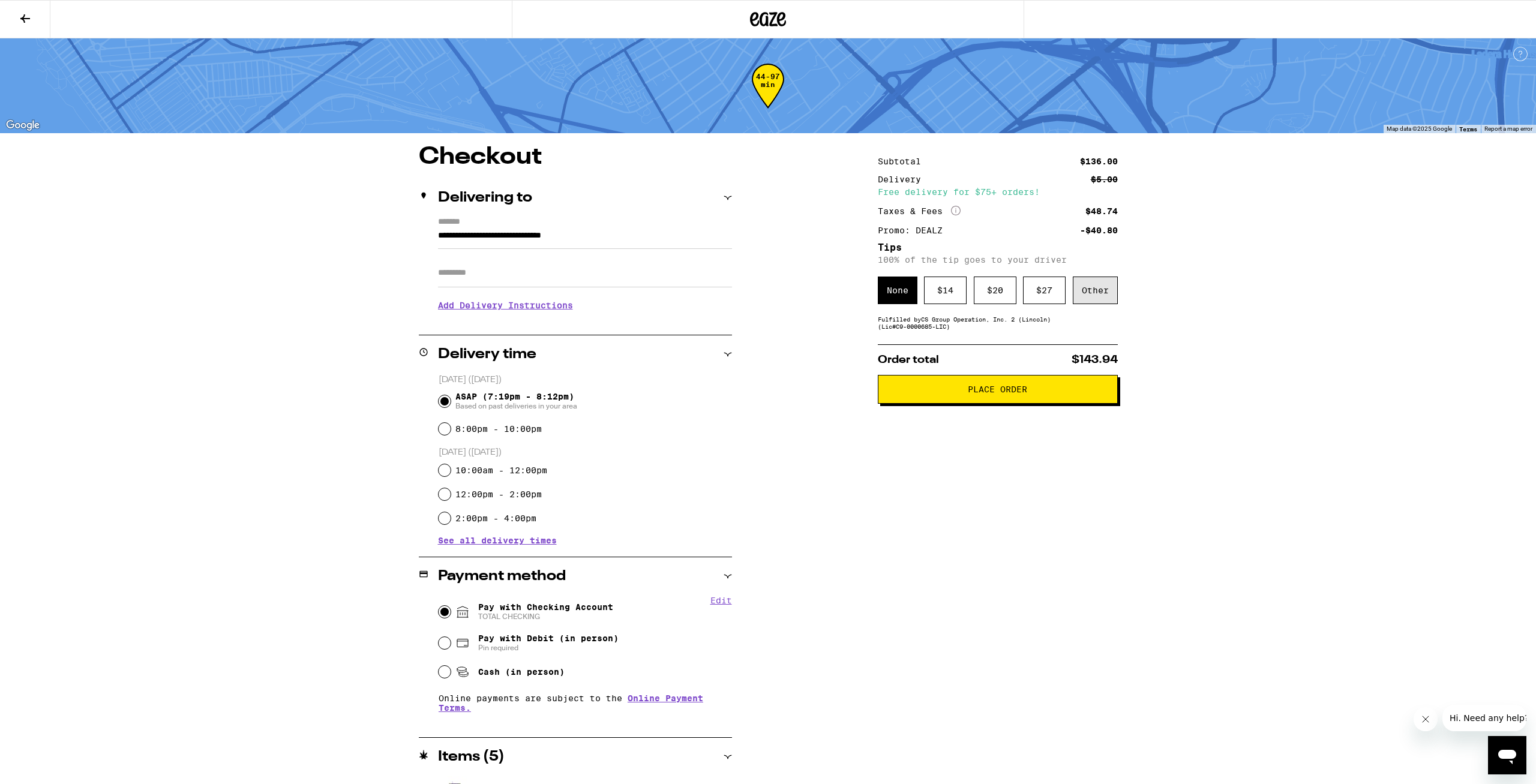
click at [1096, 291] on div "Other" at bounding box center [1095, 290] width 45 height 28
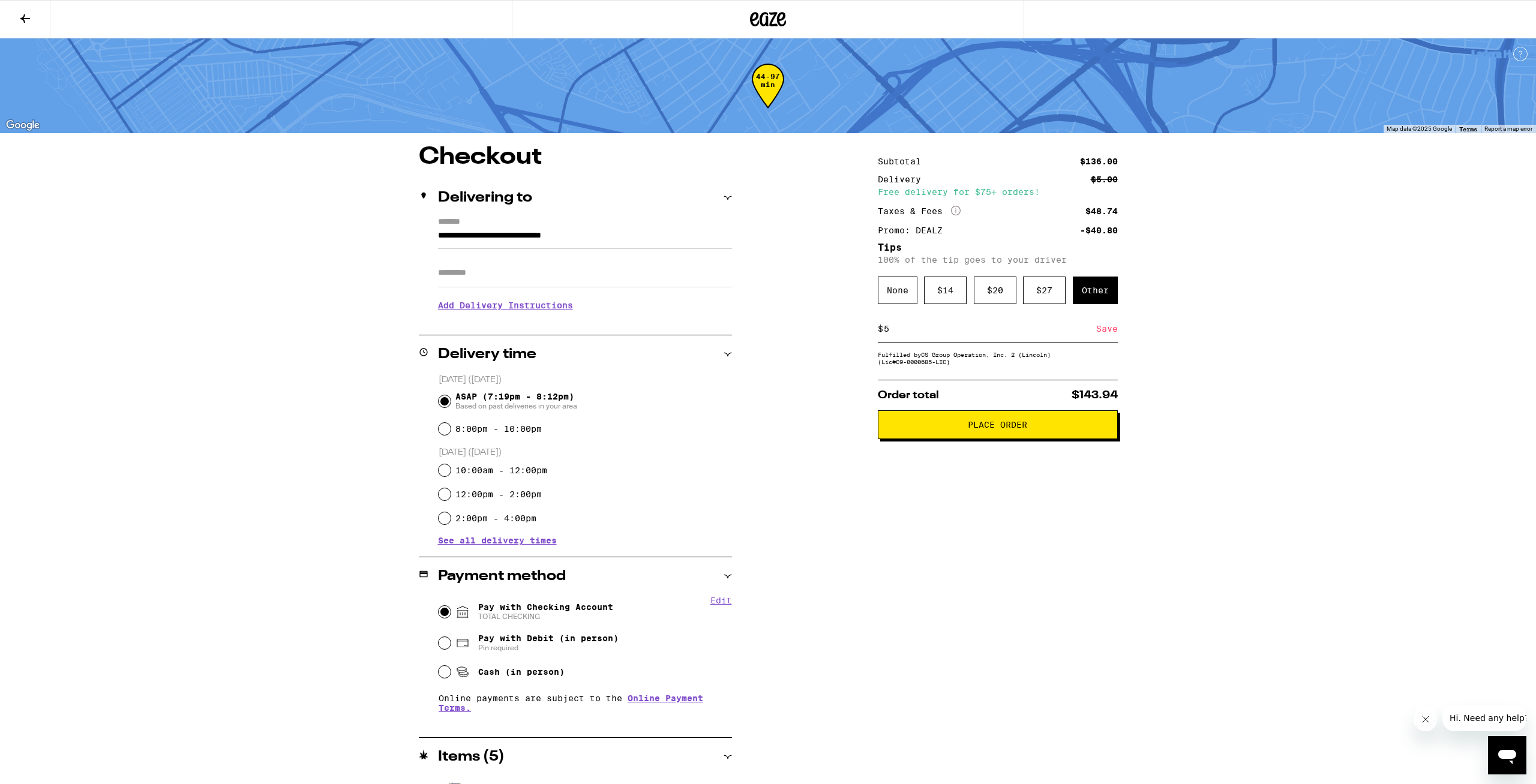
click at [1109, 339] on div "Save" at bounding box center [1107, 328] width 22 height 27
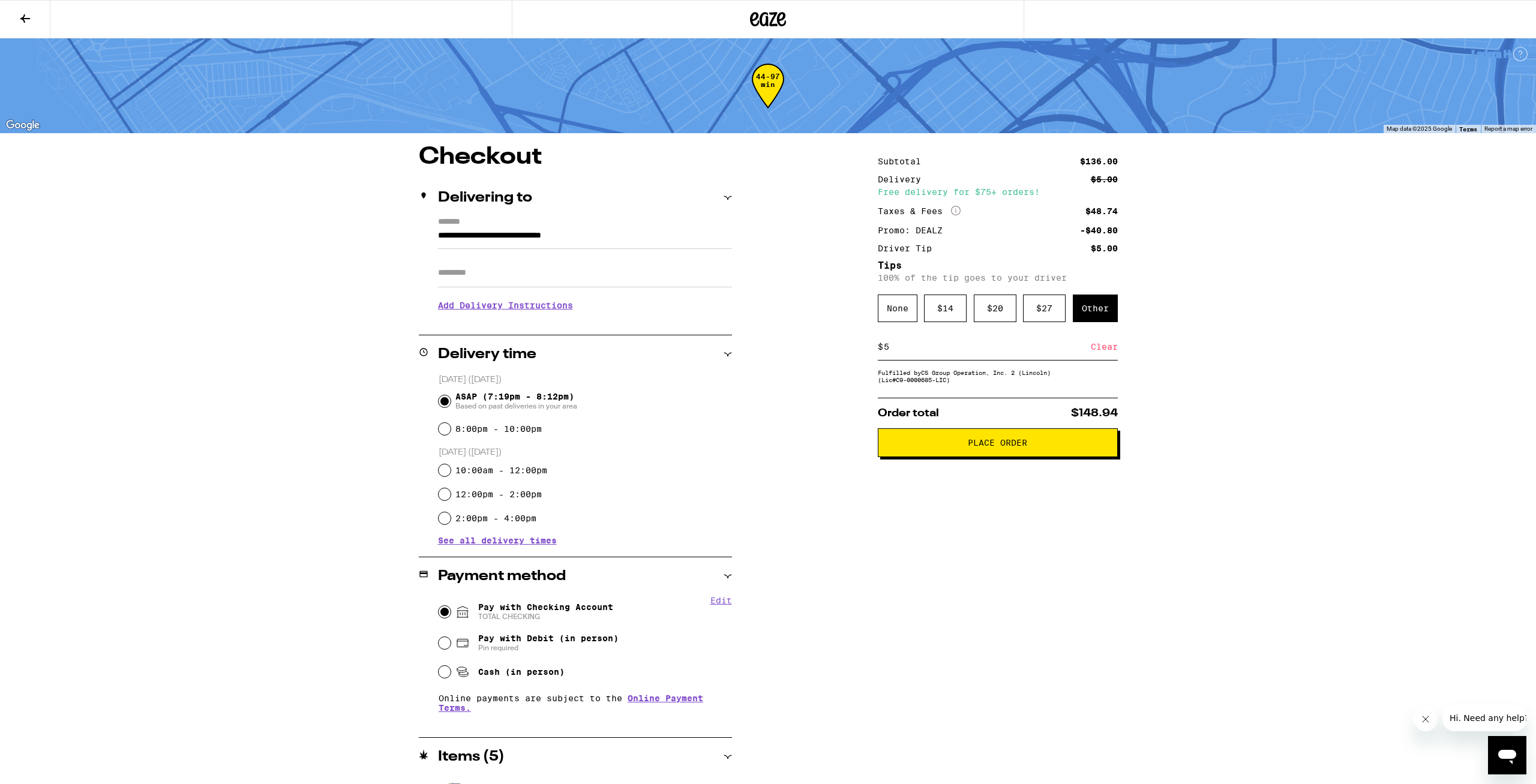
drag, startPoint x: 901, startPoint y: 351, endPoint x: 865, endPoint y: 346, distance: 36.3
click at [883, 347] on input "5" at bounding box center [987, 346] width 207 height 11
type input "6"
click at [1099, 354] on div "Save" at bounding box center [1107, 347] width 22 height 27
click at [862, 604] on div "**********" at bounding box center [767, 568] width 864 height 848
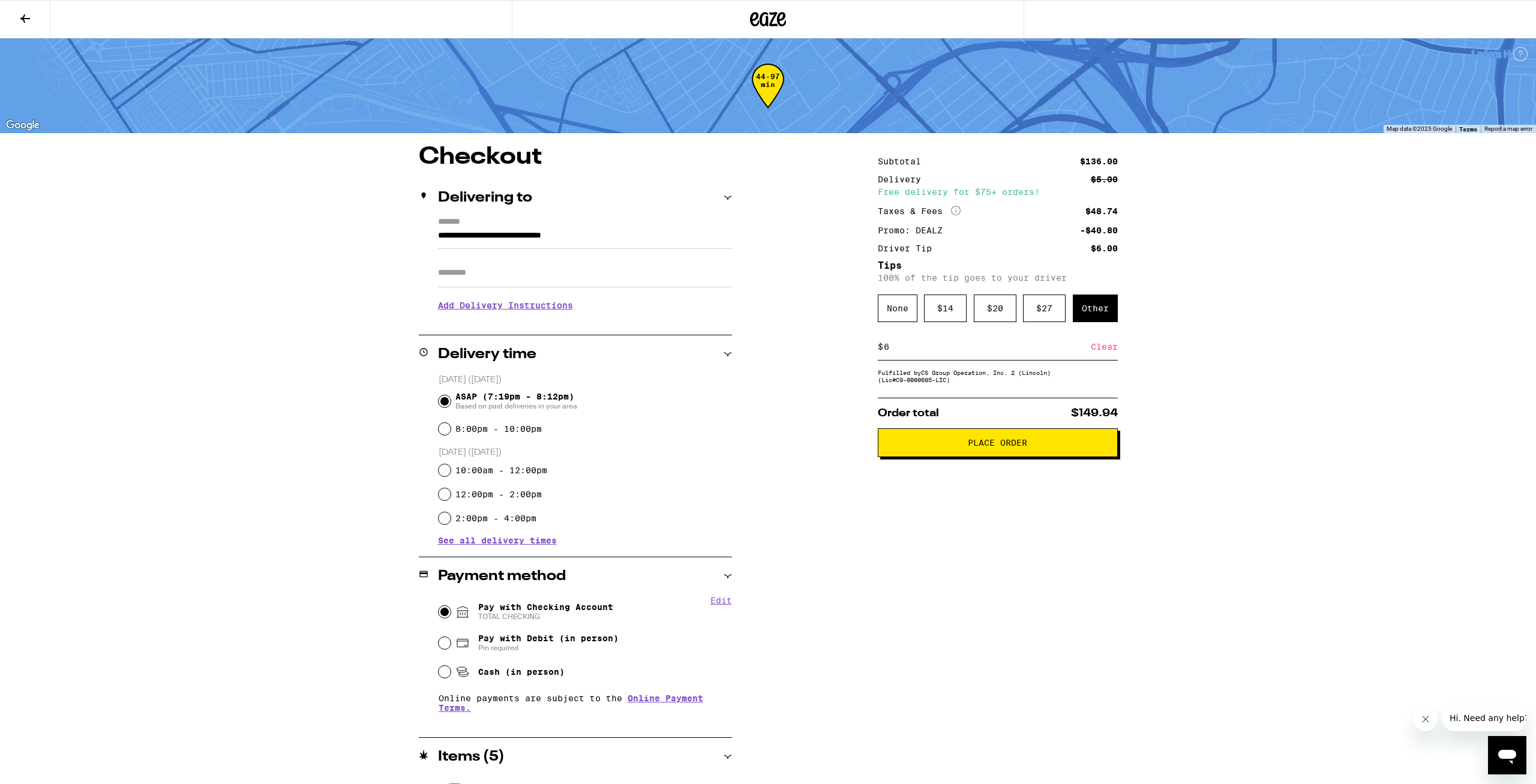
click at [967, 457] on button "Place Order" at bounding box center [997, 443] width 240 height 28
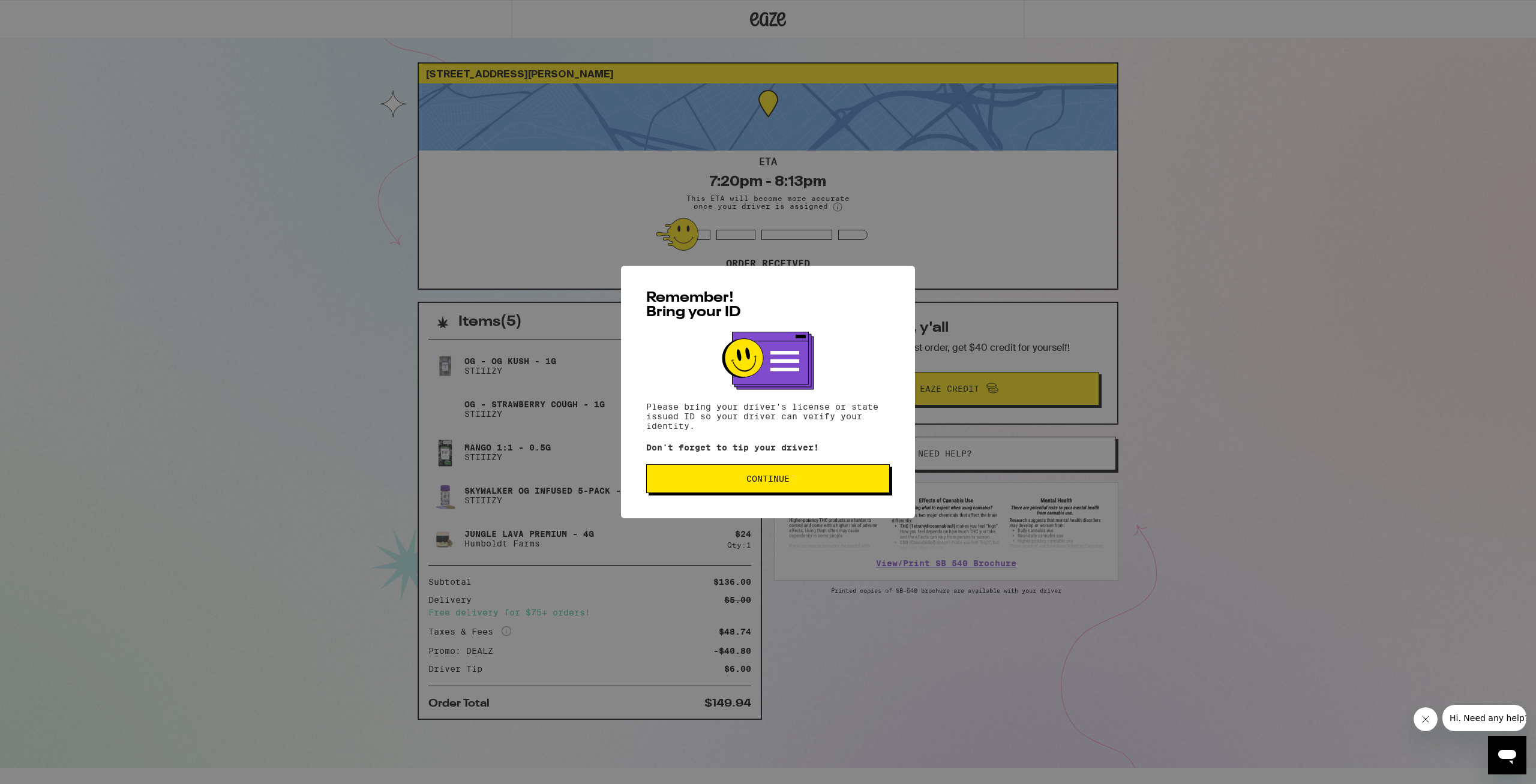
click at [836, 497] on div "Remember! Bring your ID Please bring your driver's license or state issued ID s…" at bounding box center [768, 392] width 294 height 253
click at [836, 491] on button "Continue" at bounding box center [767, 479] width 243 height 28
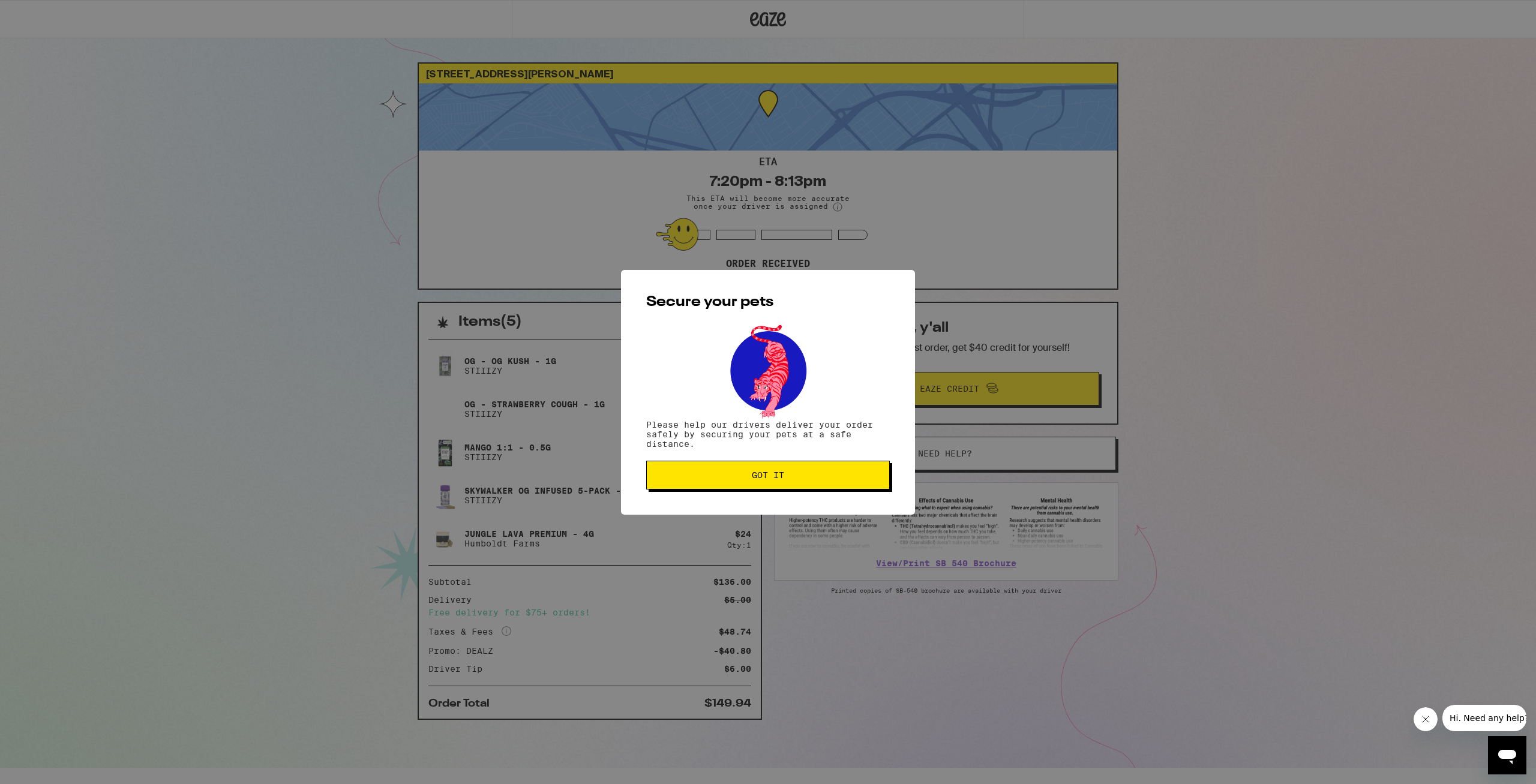
click at [833, 489] on button "Got it" at bounding box center [767, 475] width 243 height 28
